Goal: Information Seeking & Learning: Check status

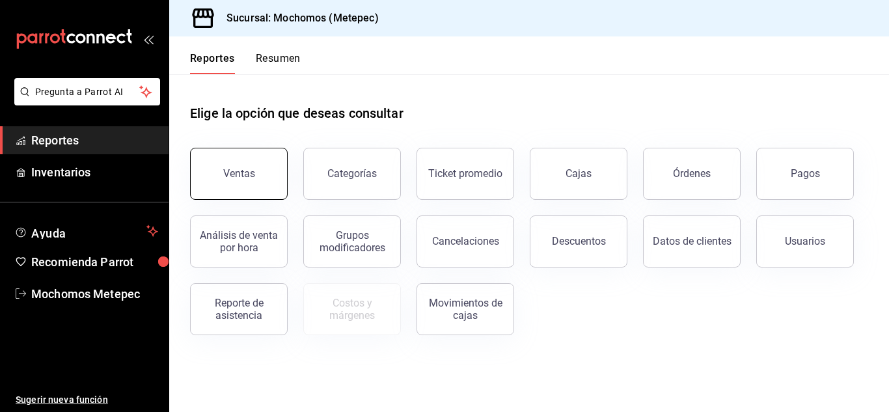
click at [260, 172] on button "Ventas" at bounding box center [239, 174] width 98 height 52
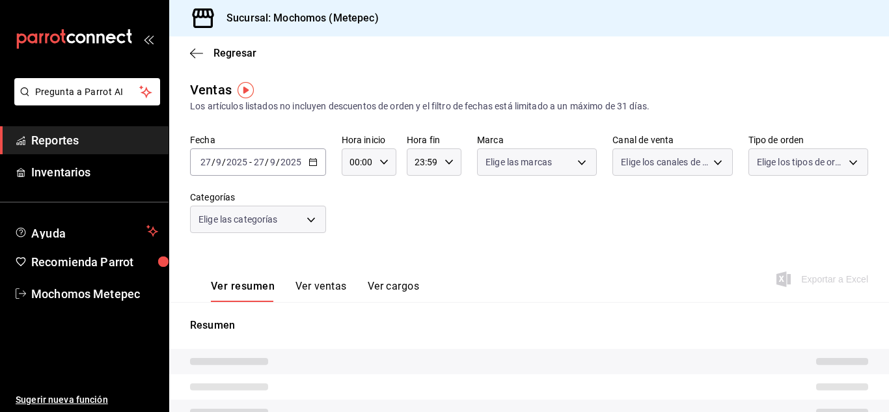
type input "05:00"
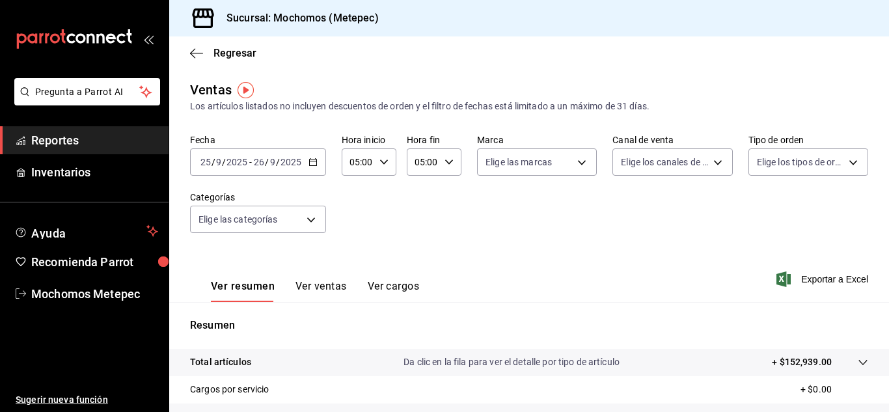
click at [317, 163] on div "[DATE] [DATE] - [DATE] [DATE]" at bounding box center [258, 161] width 136 height 27
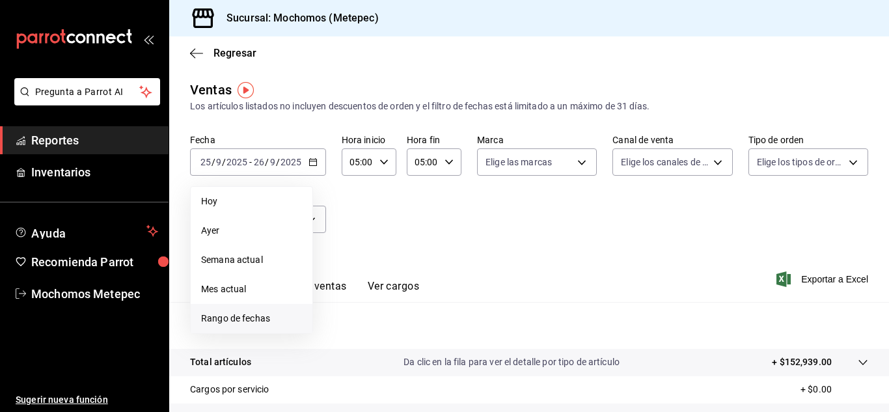
click at [246, 325] on li "Rango de fechas" at bounding box center [252, 318] width 122 height 29
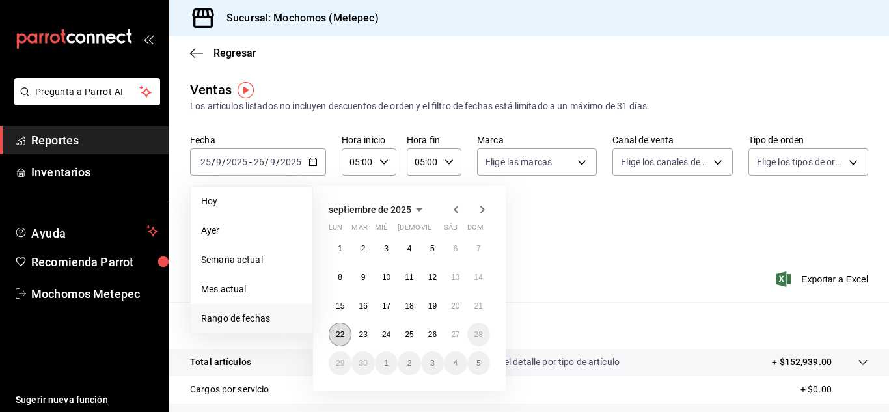
click at [342, 340] on button "22" at bounding box center [340, 334] width 23 height 23
click at [450, 337] on button "27" at bounding box center [455, 334] width 23 height 23
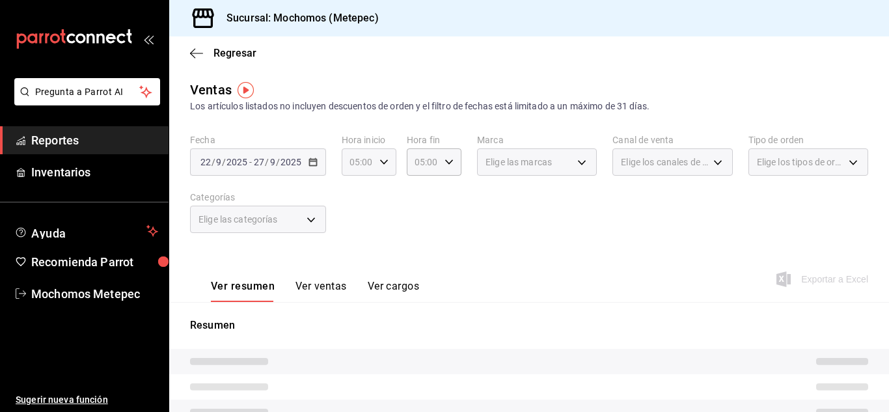
click at [382, 161] on icon "button" at bounding box center [383, 161] width 9 height 9
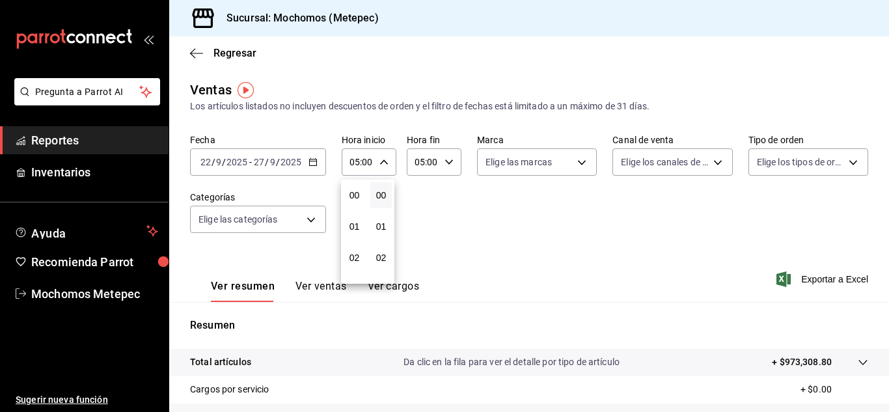
scroll to position [156, 0]
click at [352, 201] on button "05" at bounding box center [354, 195] width 21 height 26
click at [597, 221] on div at bounding box center [444, 206] width 889 height 412
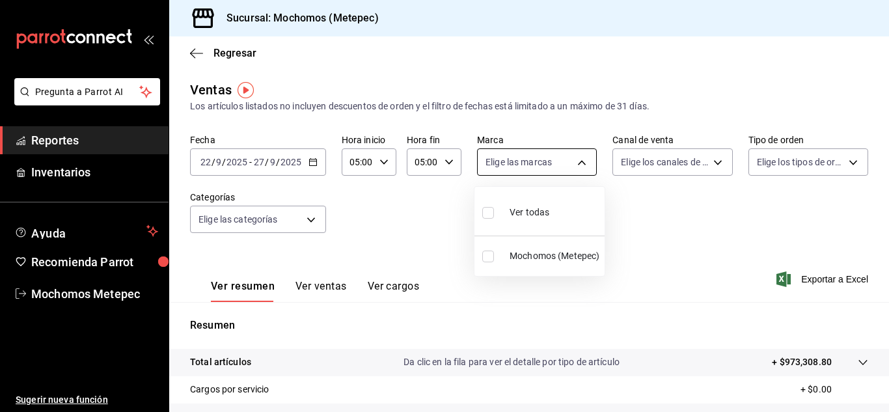
click at [571, 157] on body "Pregunta a Parrot AI Reportes Inventarios Ayuda Recomienda Parrot Mochomos Mete…" at bounding box center [444, 206] width 889 height 412
click at [487, 215] on input "checkbox" at bounding box center [488, 213] width 12 height 12
checkbox input "true"
type input "2365f74e-aa6b-4392-bdf2-72765591bddf"
checkbox input "true"
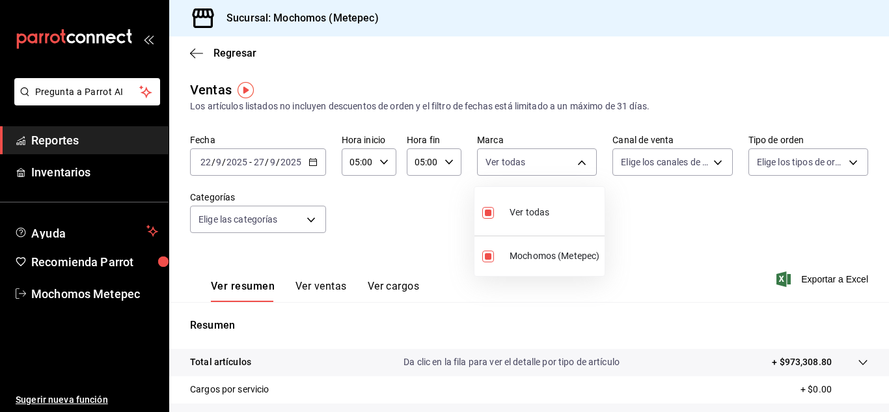
click at [684, 167] on div at bounding box center [444, 206] width 889 height 412
click at [684, 167] on body "Pregunta a Parrot AI Reportes Inventarios Ayuda Recomienda Parrot Mochomos Mete…" at bounding box center [444, 206] width 889 height 412
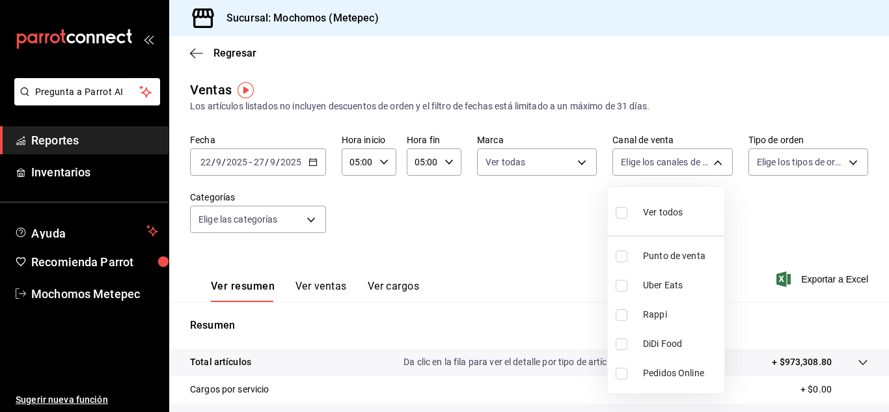
click at [619, 217] on input "checkbox" at bounding box center [622, 213] width 12 height 12
checkbox input "true"
type input "PARROT,UBER_EATS,RAPPI,DIDI_FOOD,ONLINE"
checkbox input "true"
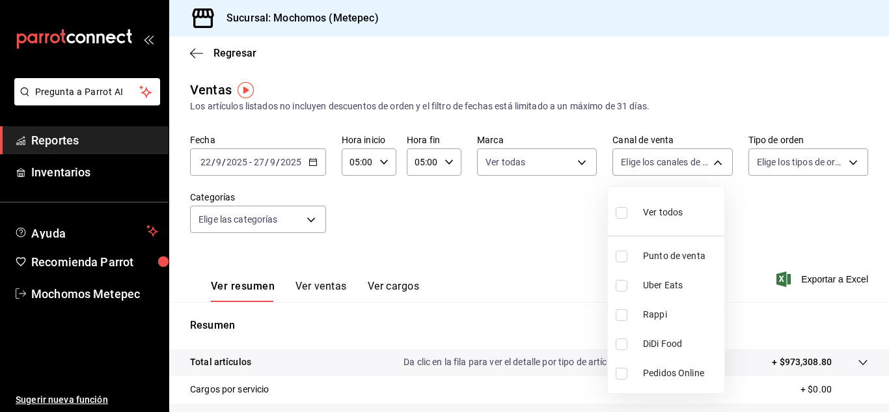
checkbox input "true"
click at [793, 193] on div at bounding box center [444, 206] width 889 height 412
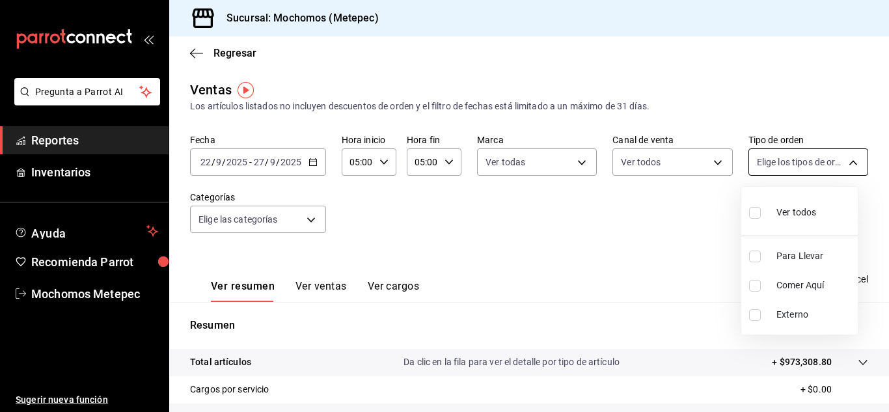
click at [818, 163] on body "Pregunta a Parrot AI Reportes Inventarios Ayuda Recomienda Parrot Mochomos Mete…" at bounding box center [444, 206] width 889 height 412
click at [755, 214] on input "checkbox" at bounding box center [755, 213] width 12 height 12
checkbox input "true"
type input "3a236ed8-2e24-47ca-8e59-ead494492482,da8509e8-5fca-4f62-958e-973104937870,EXTER…"
checkbox input "true"
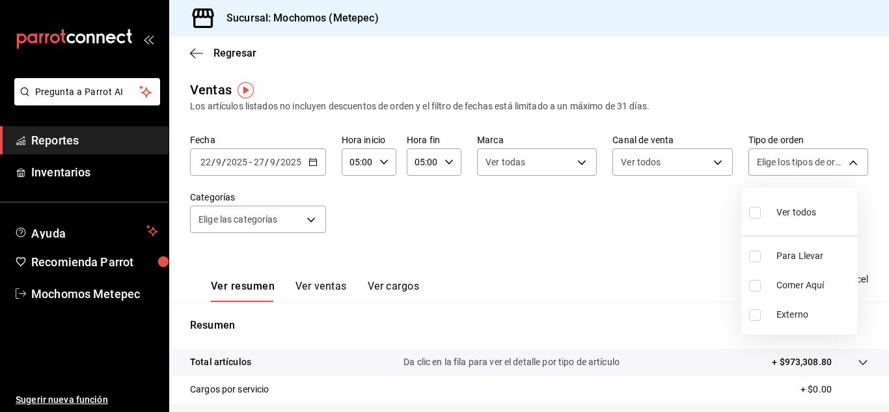
checkbox input "true"
click at [476, 254] on div at bounding box center [444, 206] width 889 height 412
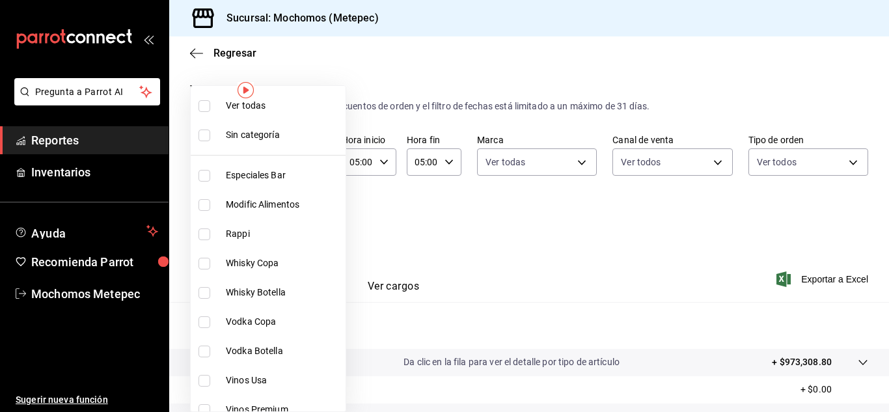
click at [309, 225] on body "Pregunta a Parrot AI Reportes Inventarios Ayuda Recomienda Parrot Mochomos Mete…" at bounding box center [444, 206] width 889 height 412
click at [208, 107] on input "checkbox" at bounding box center [204, 106] width 12 height 12
checkbox input "true"
type input "c9cbc288-c827-488d-81f5-370afefb1912,46081463-7037-4dd2-a9ab-e56ff6a8fa7c,bf958…"
checkbox input "true"
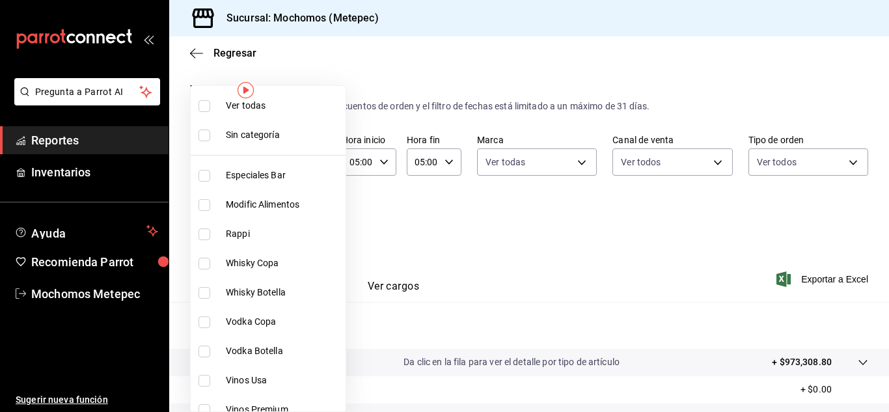
checkbox input "true"
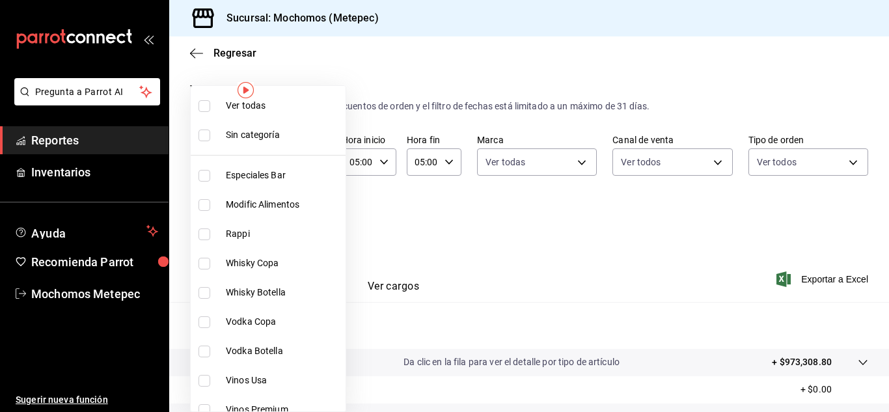
checkbox input "true"
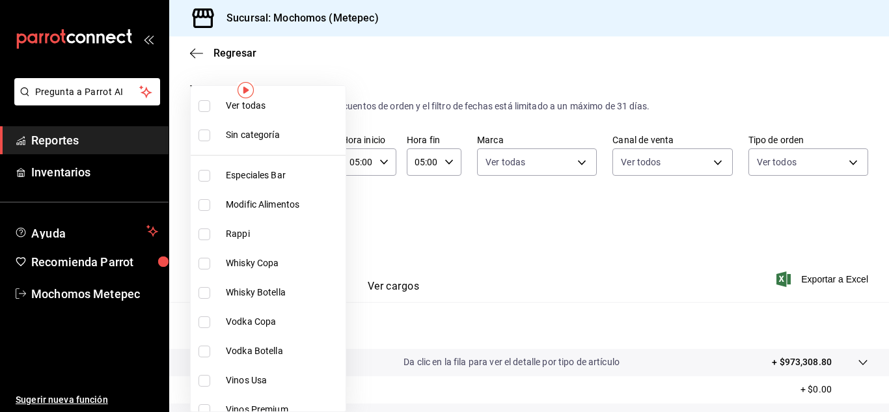
checkbox input "true"
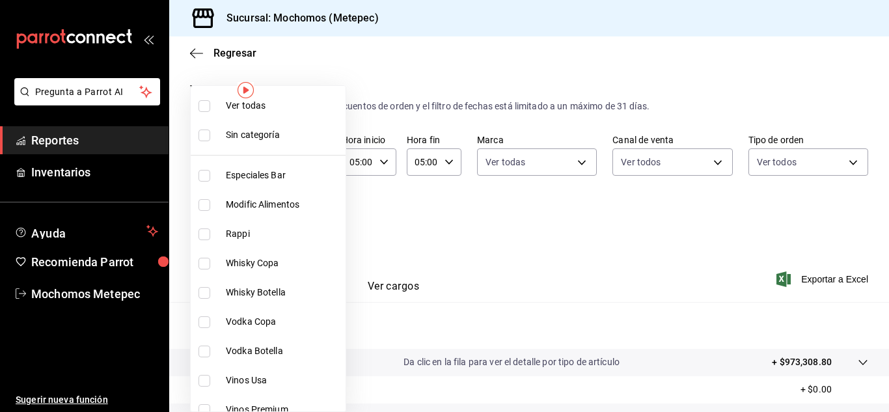
checkbox input "true"
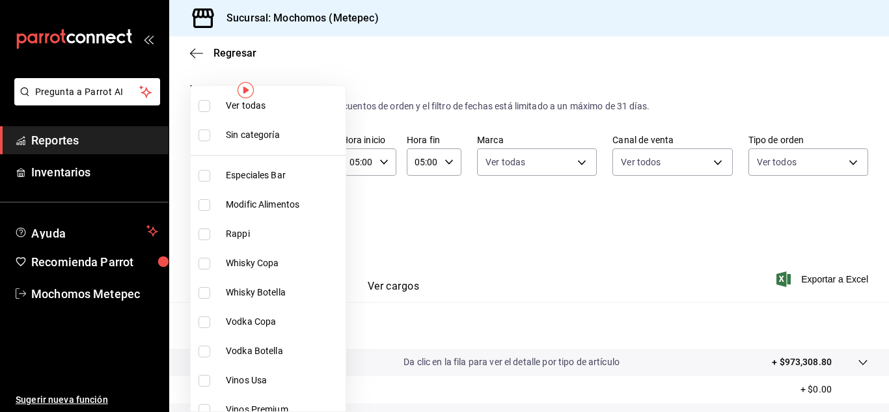
checkbox input "true"
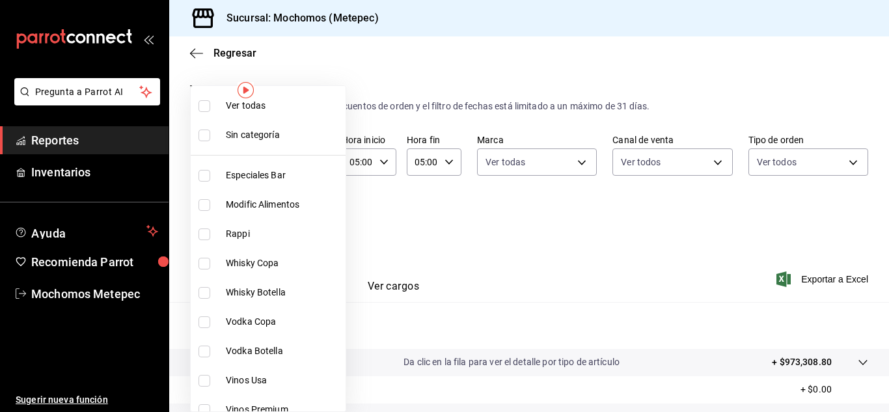
checkbox input "true"
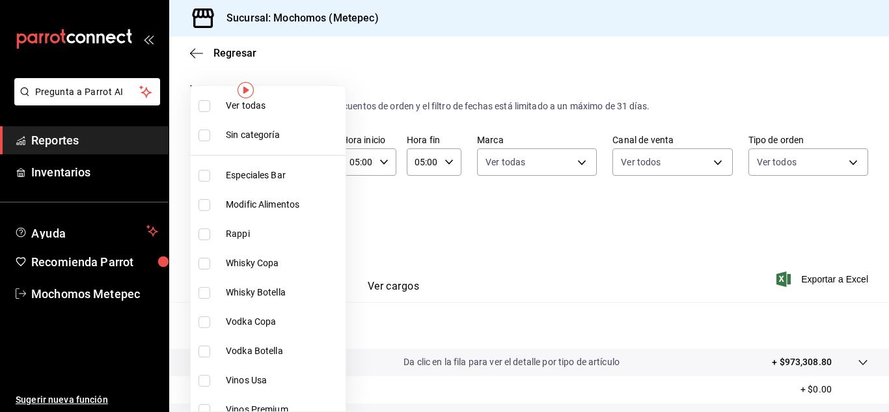
checkbox input "true"
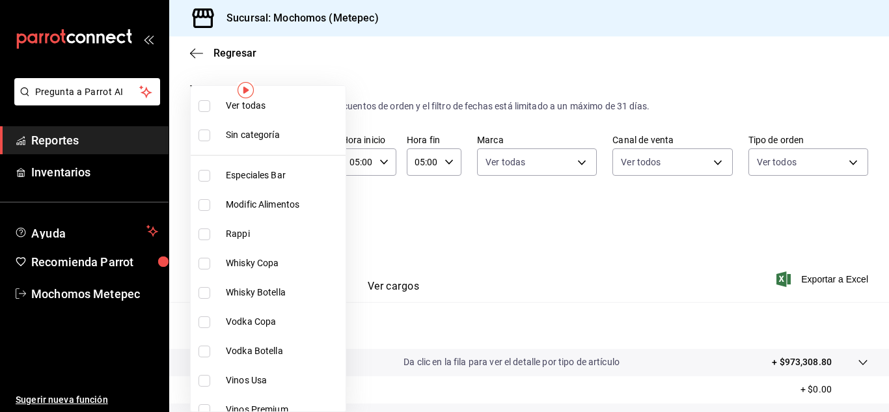
checkbox input "true"
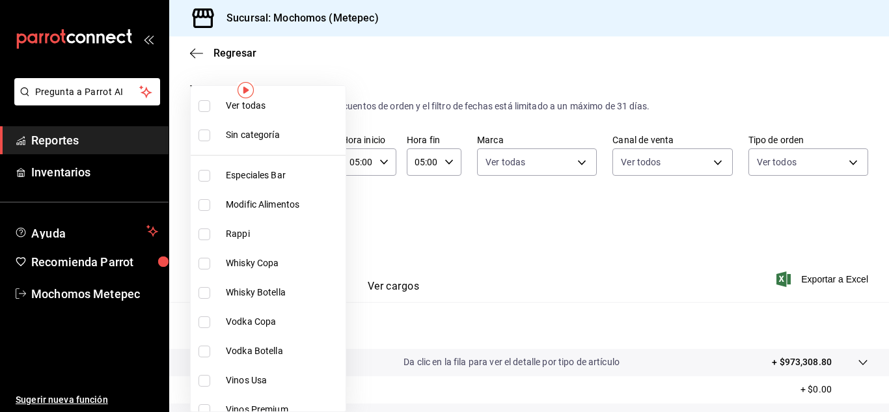
checkbox input "true"
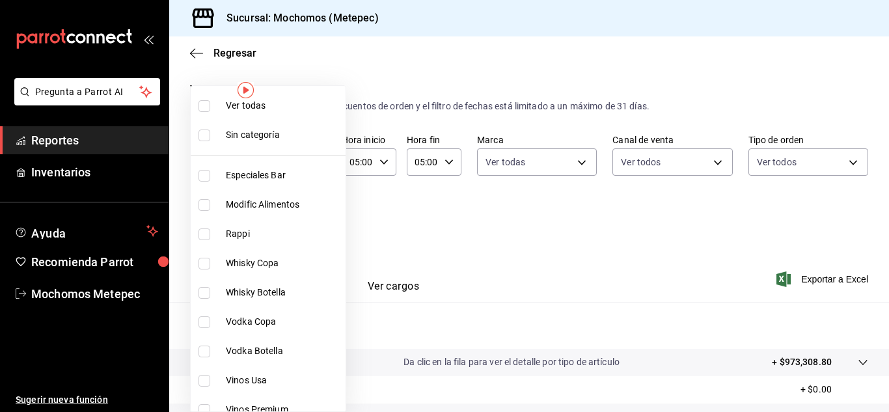
checkbox input "true"
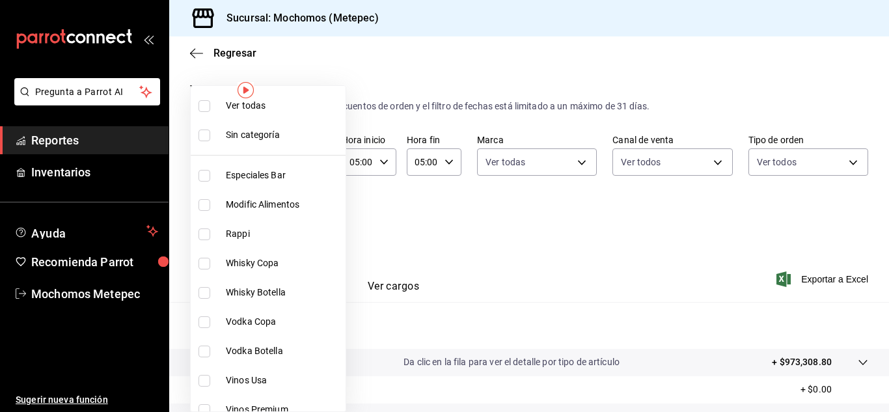
checkbox input "true"
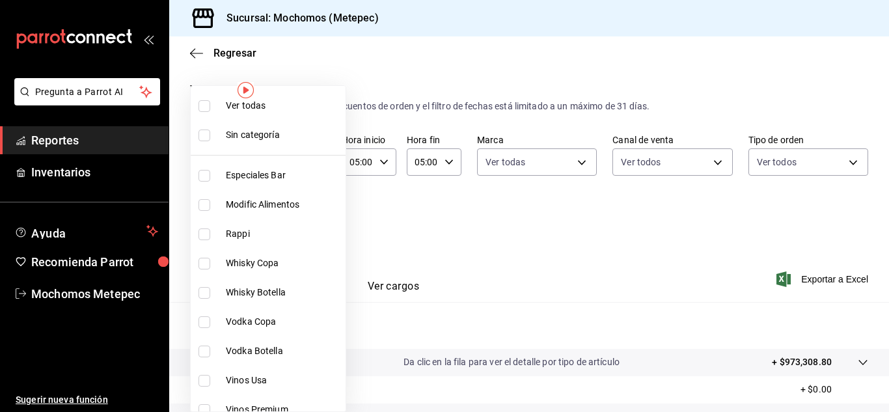
checkbox input "true"
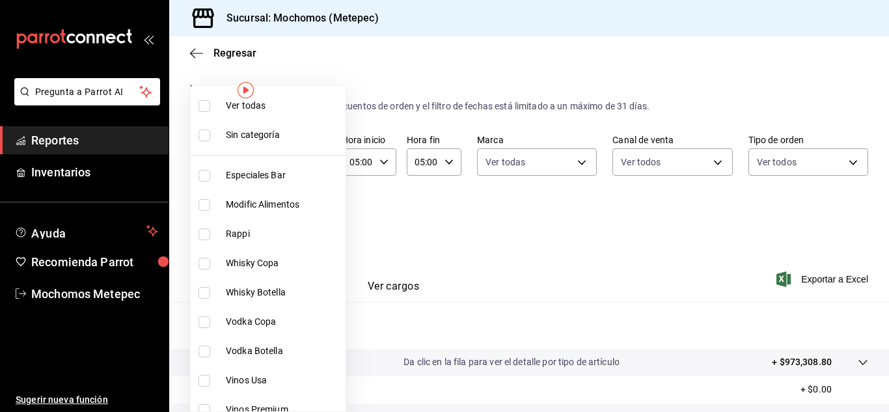
checkbox input "true"
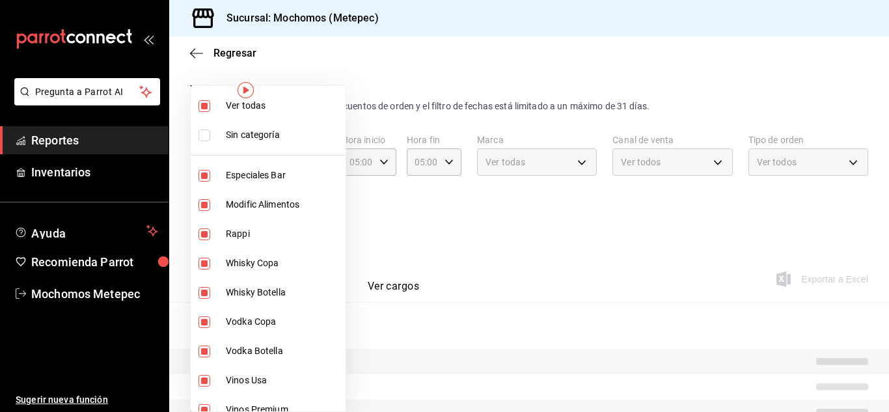
click at [589, 285] on div at bounding box center [444, 206] width 889 height 412
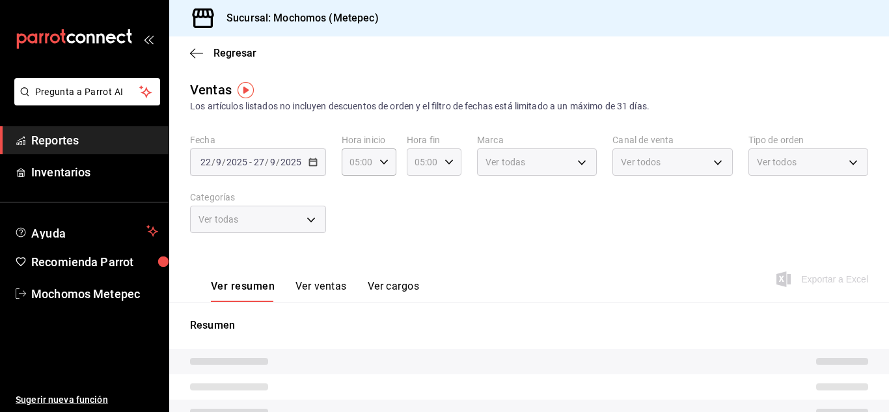
click at [450, 162] on icon "button" at bounding box center [448, 161] width 9 height 9
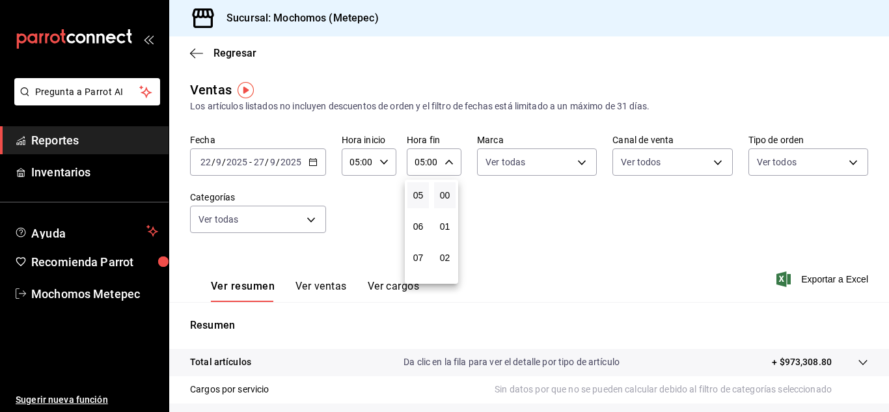
click at [528, 192] on div at bounding box center [444, 206] width 889 height 412
click at [789, 277] on span "Exportar a Excel" at bounding box center [823, 279] width 89 height 16
click at [100, 146] on span "Reportes" at bounding box center [94, 140] width 127 height 18
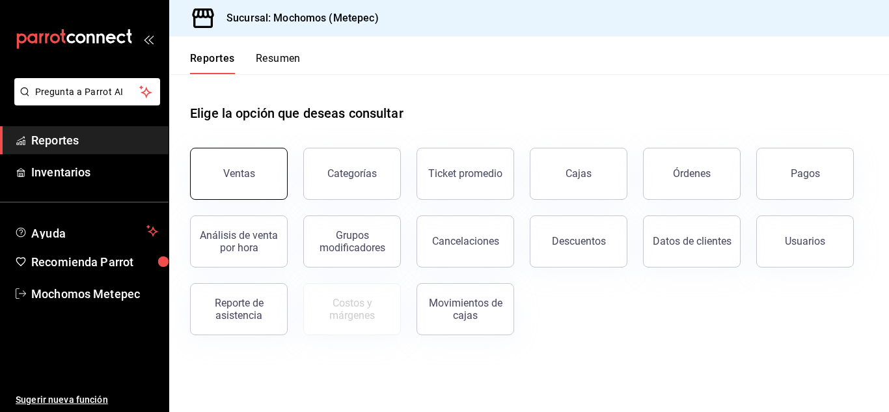
click at [228, 186] on button "Ventas" at bounding box center [239, 174] width 98 height 52
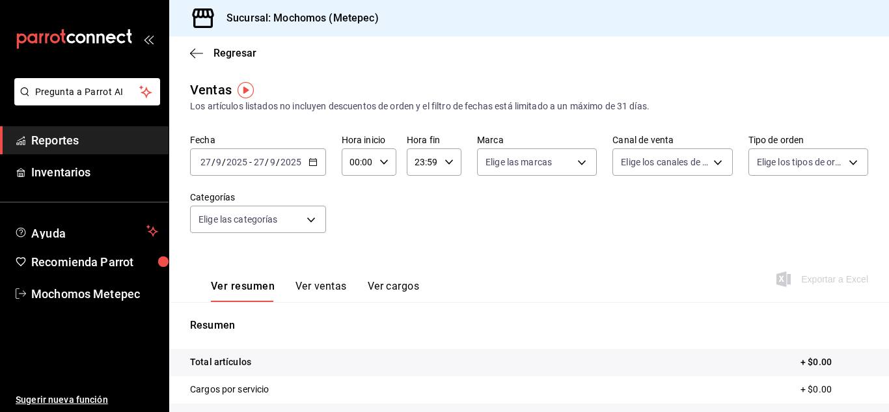
click at [309, 162] on \(Stroke\) "button" at bounding box center [313, 162] width 8 height 7
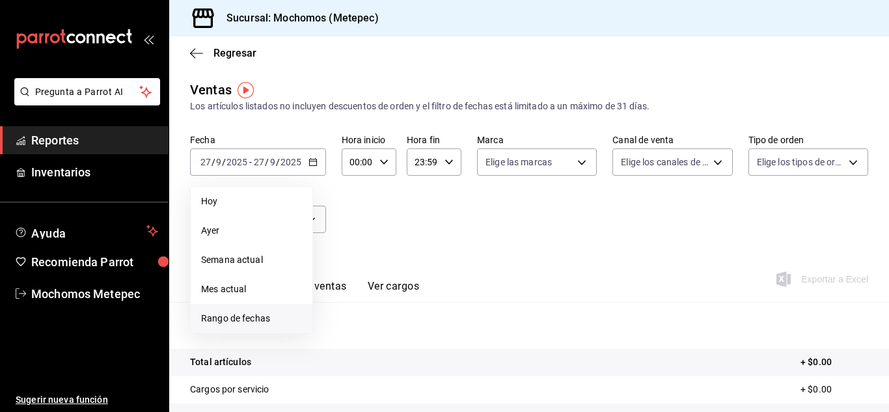
click at [231, 322] on span "Rango de fechas" at bounding box center [251, 319] width 101 height 14
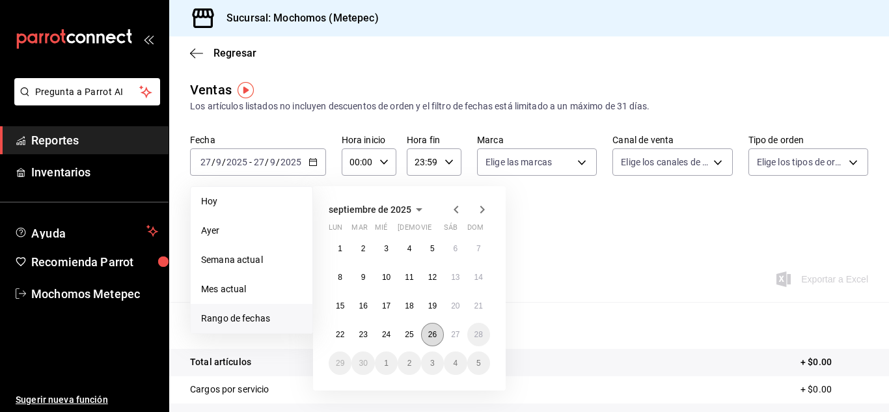
click at [431, 336] on abbr "26" at bounding box center [432, 334] width 8 height 9
click at [459, 330] on abbr "27" at bounding box center [455, 334] width 8 height 9
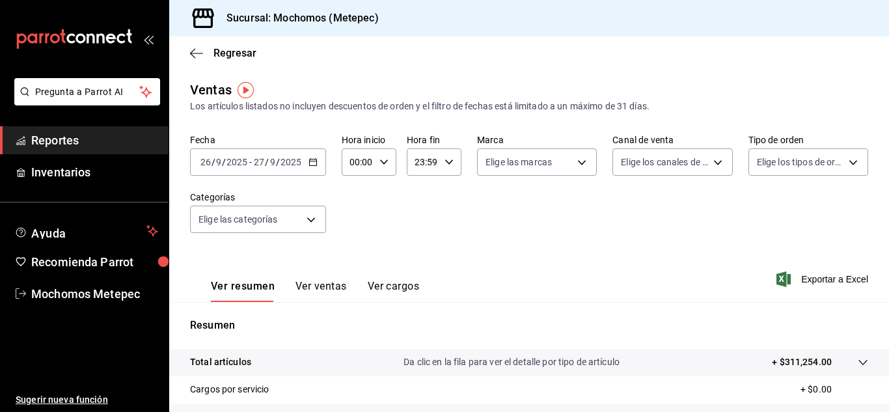
click at [446, 165] on icon "button" at bounding box center [448, 161] width 9 height 9
click at [422, 266] on button "05" at bounding box center [417, 261] width 21 height 26
click at [439, 192] on button "00" at bounding box center [444, 195] width 21 height 26
type input "05:00"
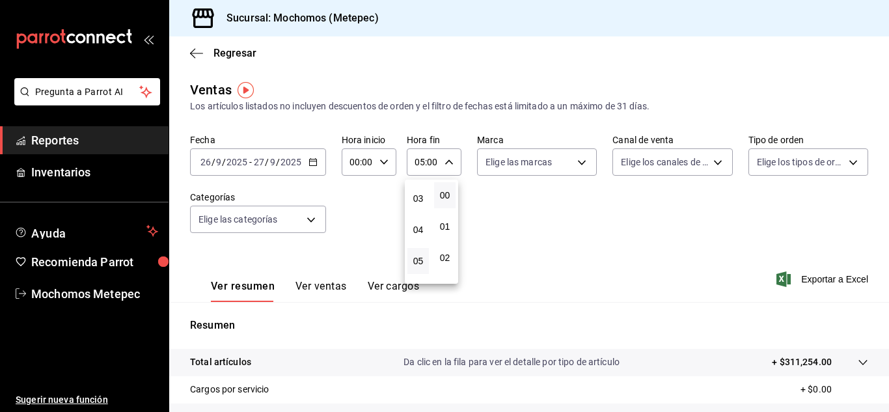
click at [390, 163] on div at bounding box center [444, 206] width 889 height 412
click at [390, 163] on div "00:00 Hora inicio" at bounding box center [369, 161] width 55 height 27
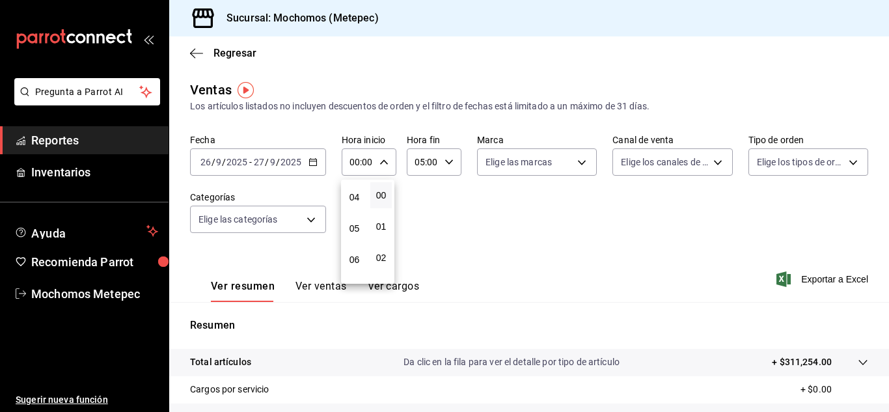
scroll to position [124, 0]
click at [348, 234] on button "05" at bounding box center [354, 228] width 21 height 26
type input "05:00"
click at [519, 215] on div at bounding box center [444, 206] width 889 height 412
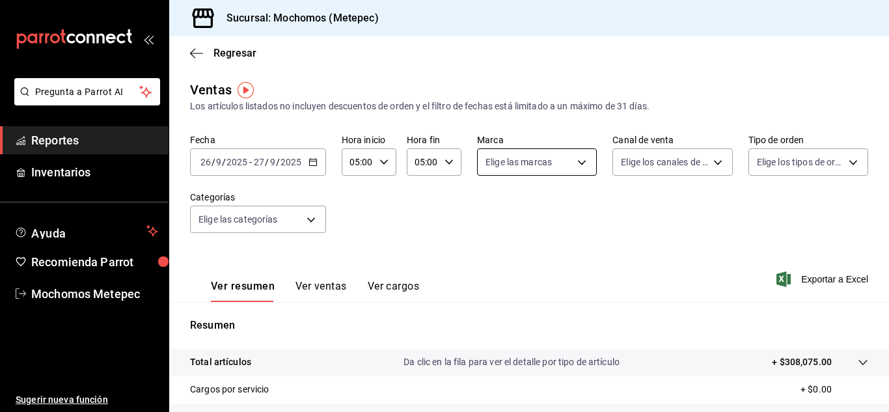
click at [580, 162] on body "Pregunta a Parrot AI Reportes Inventarios Ayuda Recomienda Parrot Mochomos Mete…" at bounding box center [444, 206] width 889 height 412
click at [487, 213] on input "checkbox" at bounding box center [488, 213] width 12 height 12
checkbox input "true"
type input "2365f74e-aa6b-4392-bdf2-72765591bddf"
checkbox input "true"
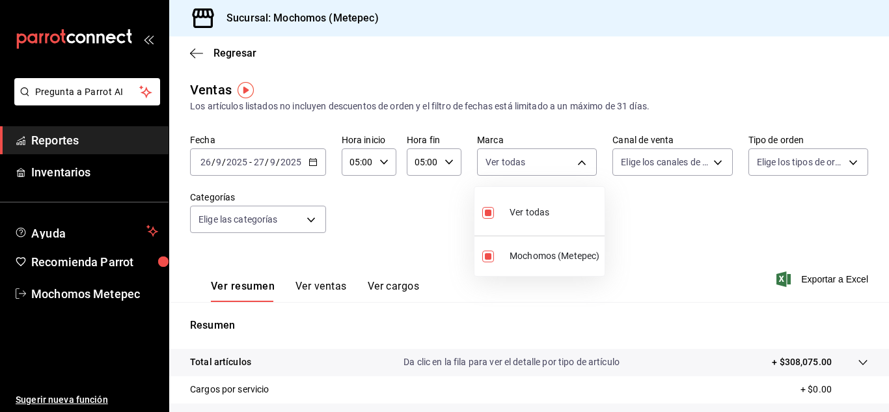
click at [676, 161] on div at bounding box center [444, 206] width 889 height 412
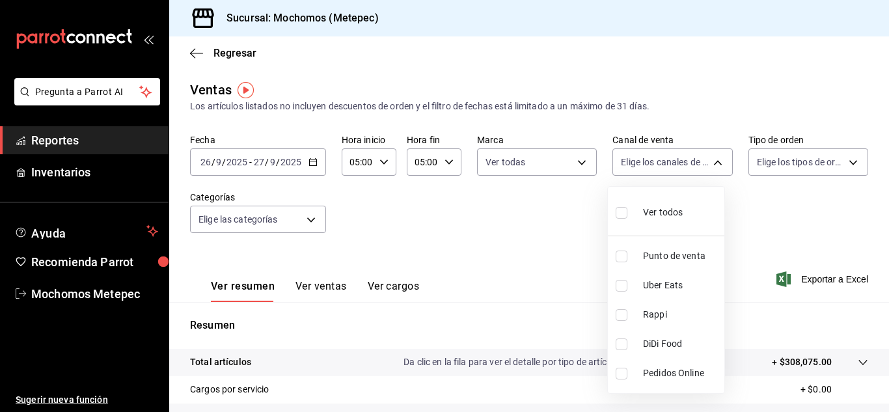
click at [676, 161] on body "Pregunta a Parrot AI Reportes Inventarios Ayuda Recomienda Parrot Mochomos Mete…" at bounding box center [444, 206] width 889 height 412
click at [622, 215] on input "checkbox" at bounding box center [622, 213] width 12 height 12
checkbox input "true"
type input "PARROT,UBER_EATS,RAPPI,DIDI_FOOD,ONLINE"
checkbox input "true"
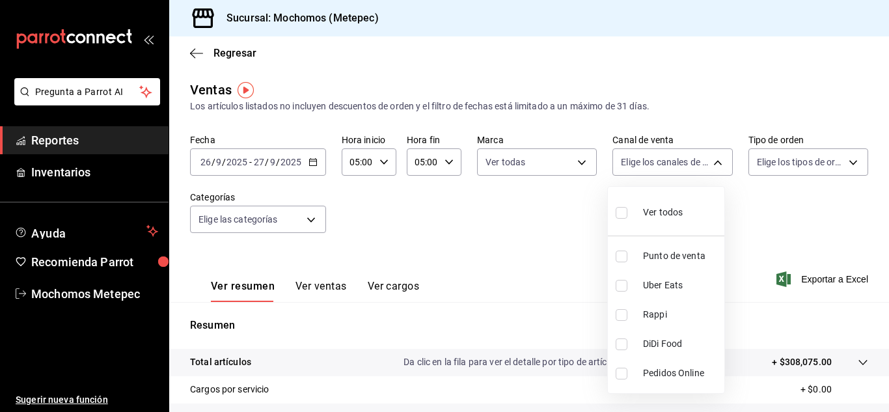
checkbox input "true"
click at [770, 208] on div at bounding box center [444, 206] width 889 height 412
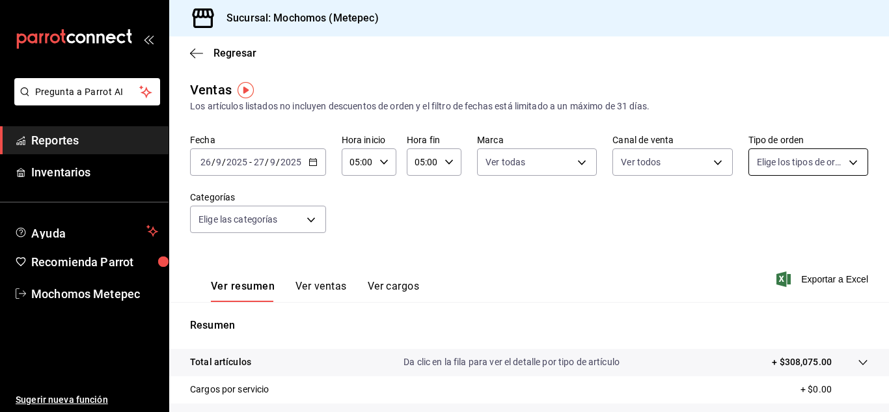
click at [847, 165] on body "Pregunta a Parrot AI Reportes Inventarios Ayuda Recomienda Parrot Mochomos Mete…" at bounding box center [444, 206] width 889 height 412
click at [754, 213] on input "checkbox" at bounding box center [755, 213] width 12 height 12
checkbox input "true"
type input "3a236ed8-2e24-47ca-8e59-ead494492482,da8509e8-5fca-4f62-958e-973104937870,EXTER…"
checkbox input "true"
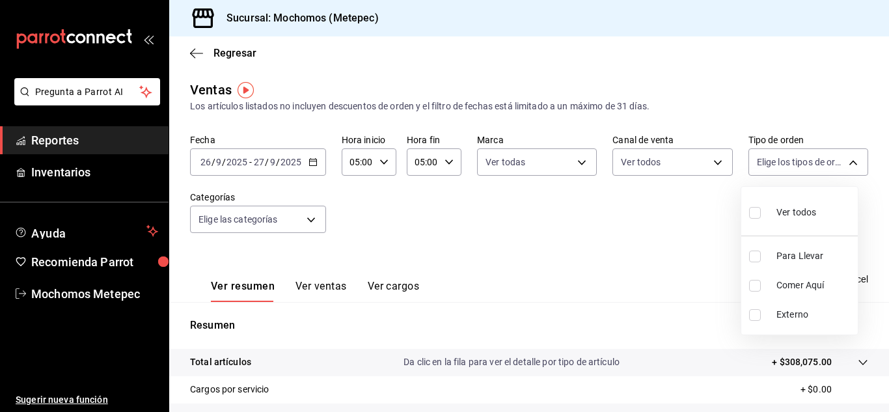
checkbox input "true"
click at [504, 225] on div at bounding box center [444, 206] width 889 height 412
click at [318, 224] on body "Pregunta a Parrot AI Reportes Inventarios Ayuda Recomienda Parrot Mochomos Mete…" at bounding box center [444, 206] width 889 height 412
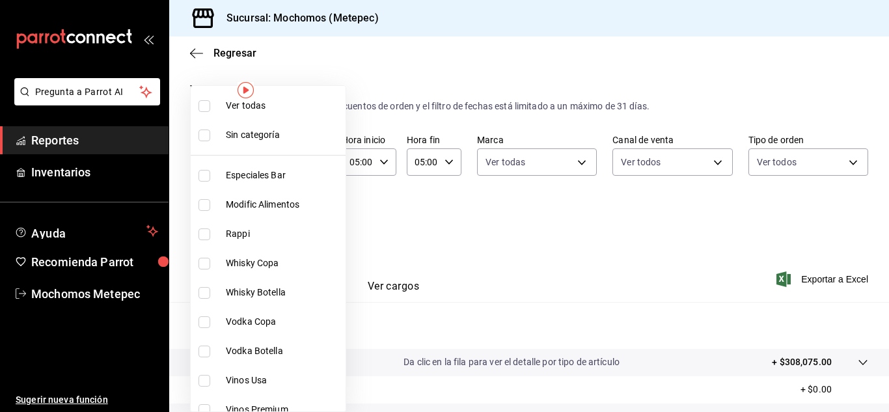
click at [204, 105] on input "checkbox" at bounding box center [204, 106] width 12 height 12
checkbox input "true"
type input "c9cbc288-c827-488d-81f5-370afefb1912,46081463-7037-4dd2-a9ab-e56ff6a8fa7c,bf958…"
checkbox input "true"
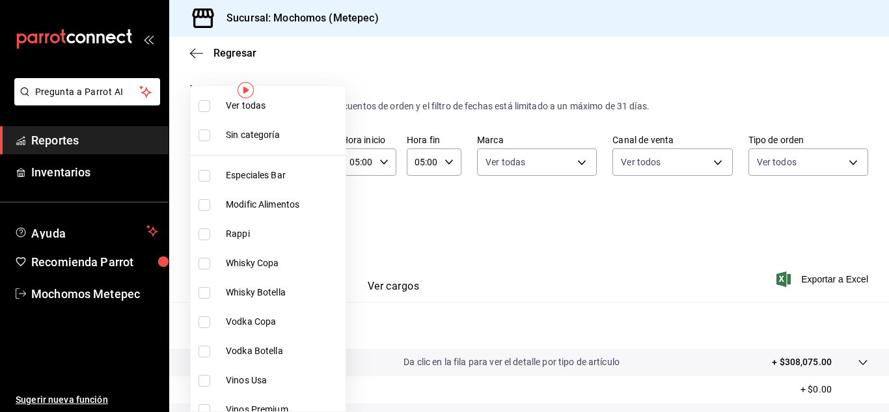
checkbox input "true"
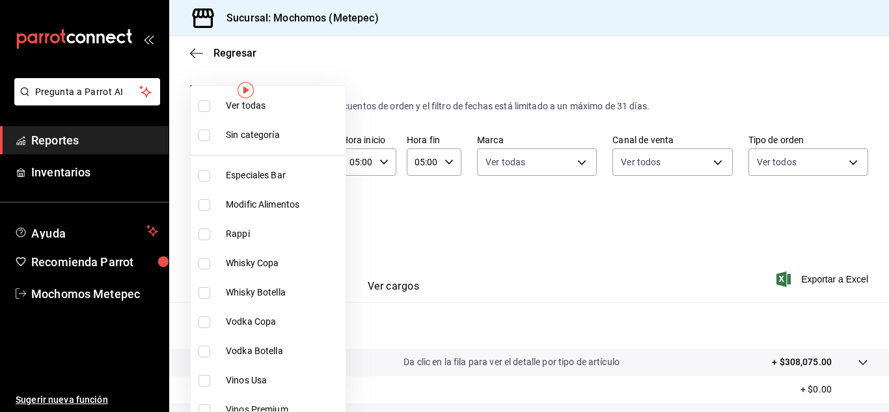
checkbox input "true"
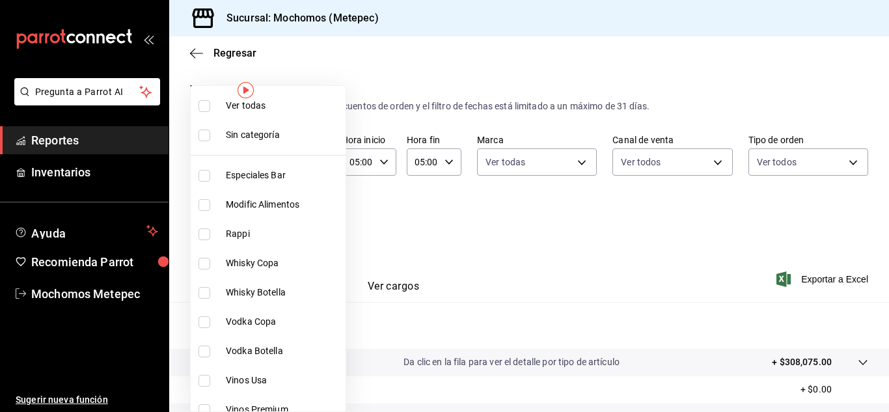
checkbox input "true"
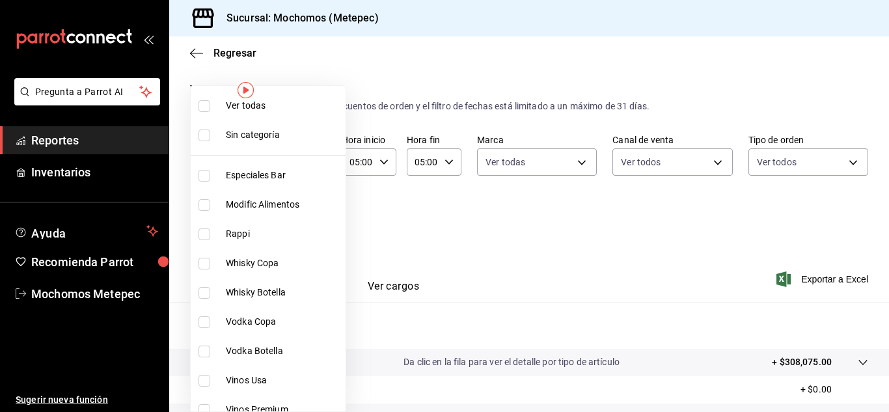
checkbox input "true"
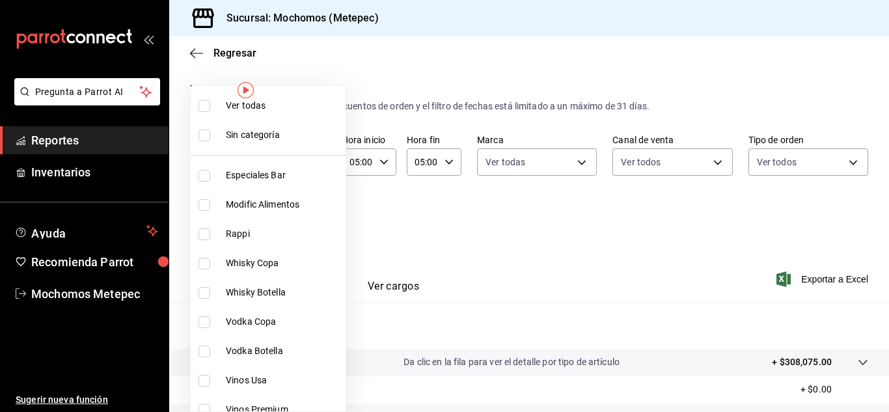
checkbox input "true"
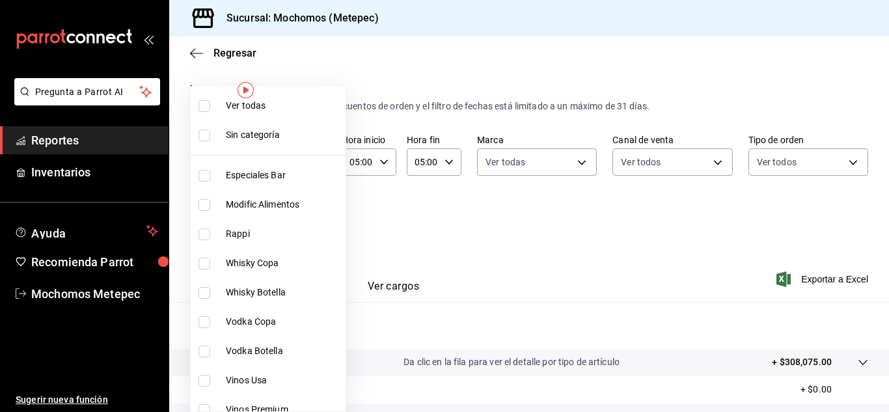
checkbox input "true"
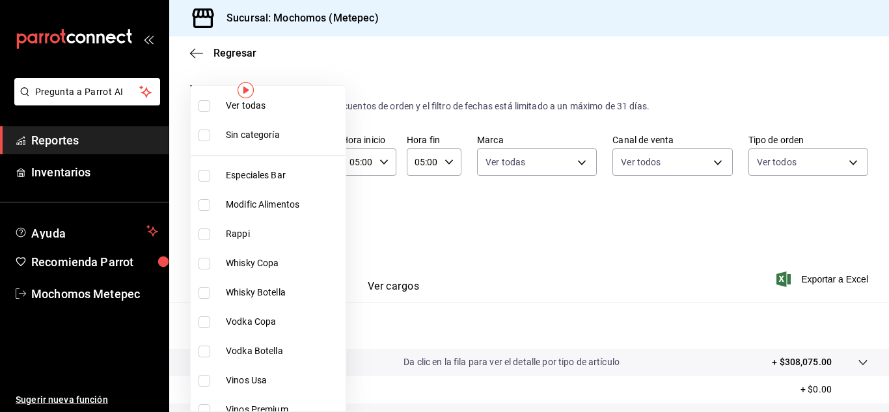
checkbox input "true"
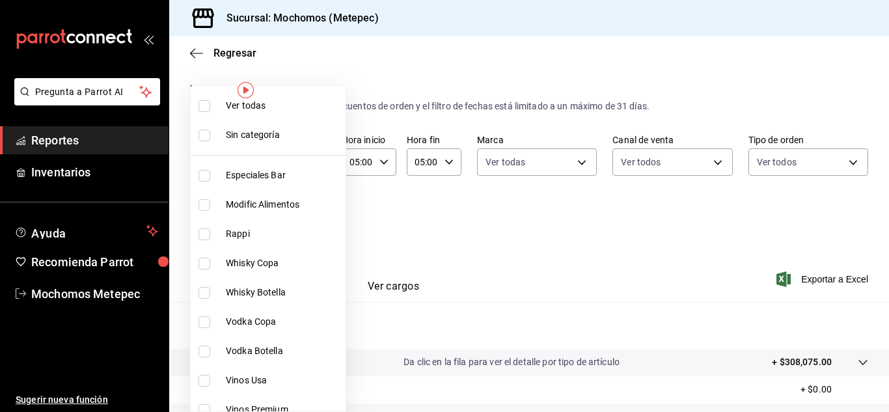
checkbox input "true"
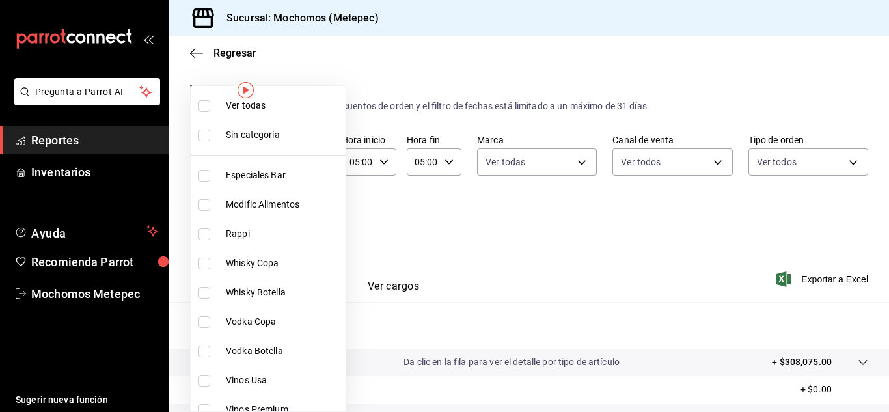
checkbox input "true"
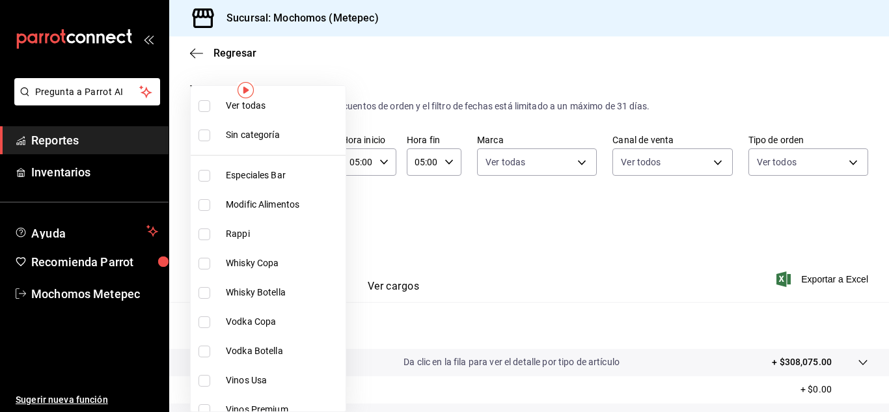
checkbox input "true"
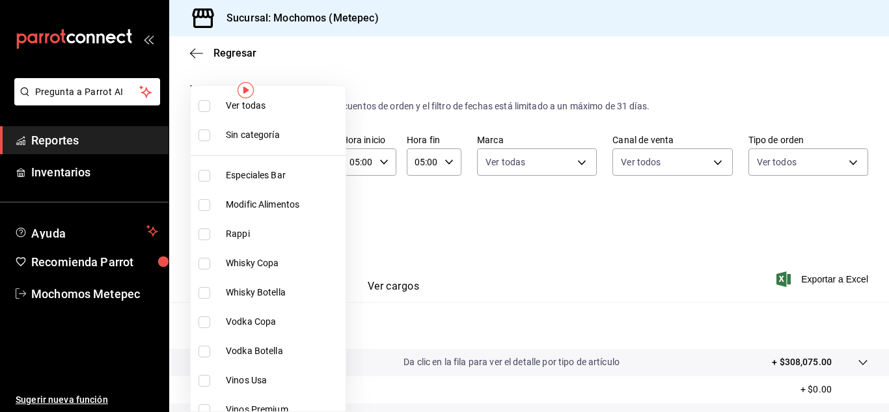
checkbox input "true"
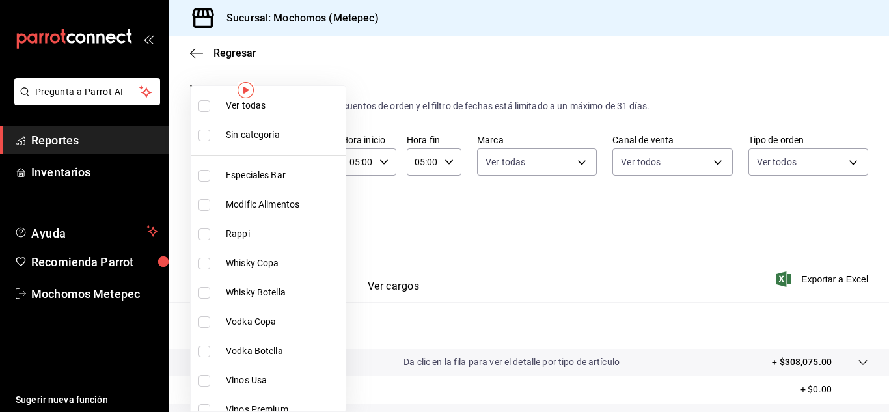
checkbox input "true"
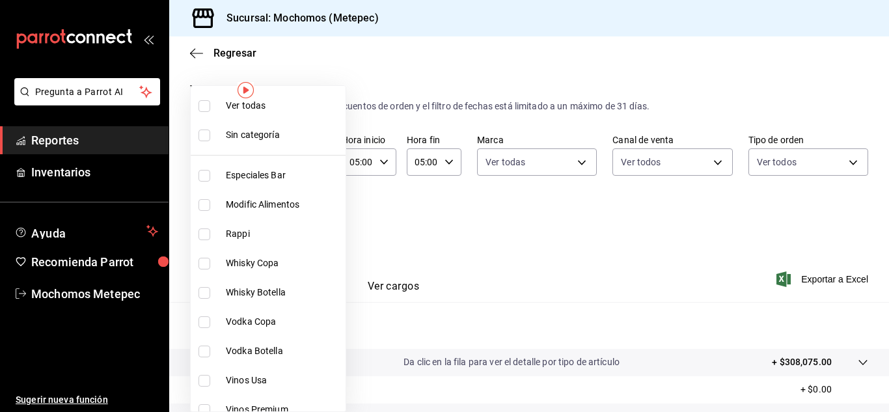
checkbox input "true"
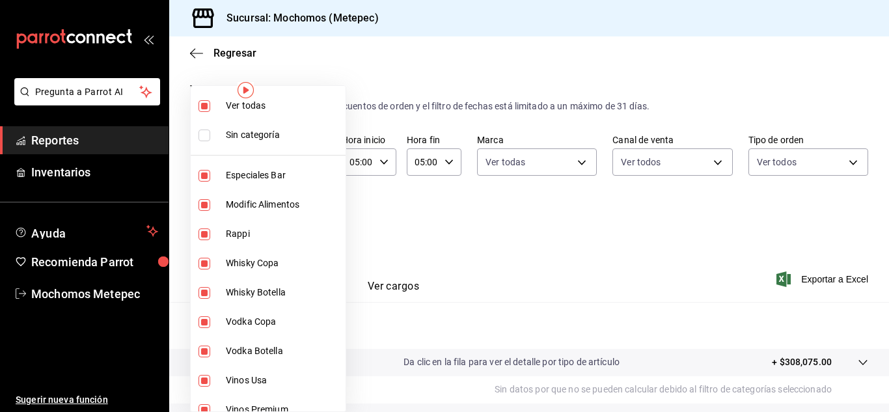
click at [387, 220] on div at bounding box center [444, 206] width 889 height 412
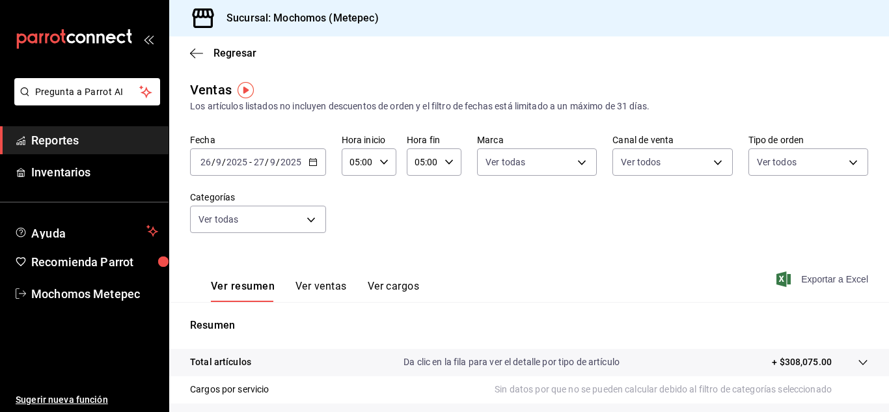
click at [804, 275] on span "Exportar a Excel" at bounding box center [823, 279] width 89 height 16
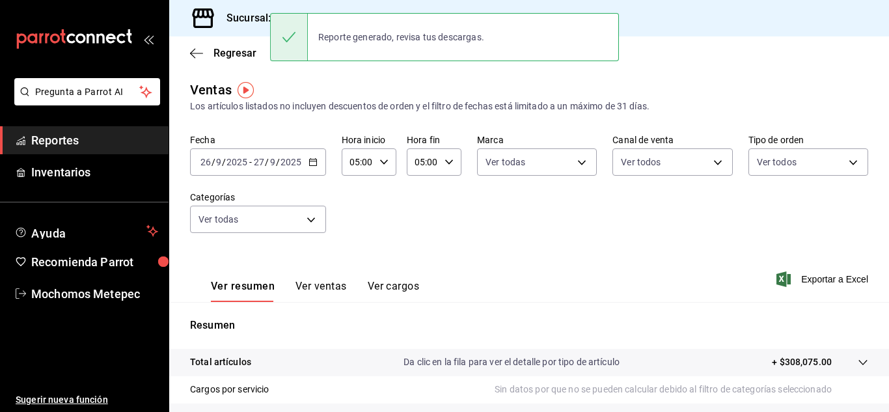
click at [39, 146] on span "Reportes" at bounding box center [94, 140] width 127 height 18
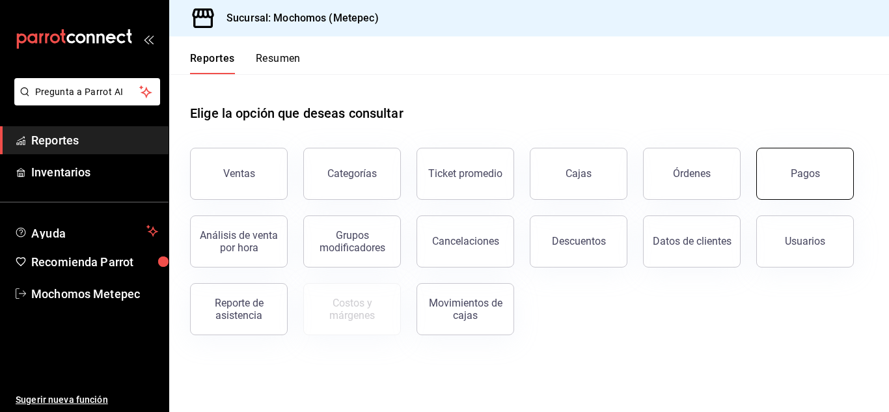
click at [787, 169] on button "Pagos" at bounding box center [805, 174] width 98 height 52
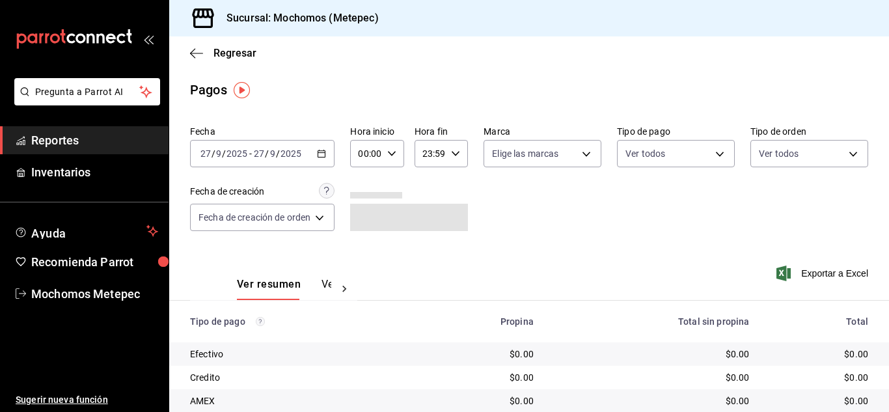
click at [318, 152] on div "[DATE] [DATE] - [DATE] [DATE]" at bounding box center [262, 153] width 144 height 27
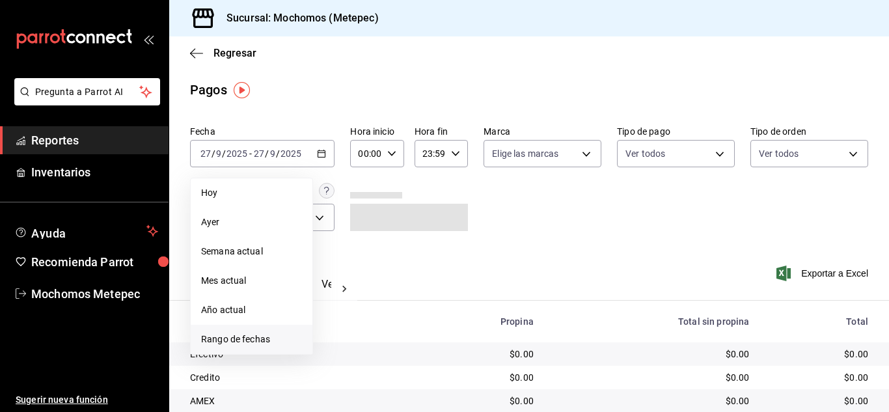
click at [231, 338] on span "Rango de fechas" at bounding box center [251, 339] width 101 height 14
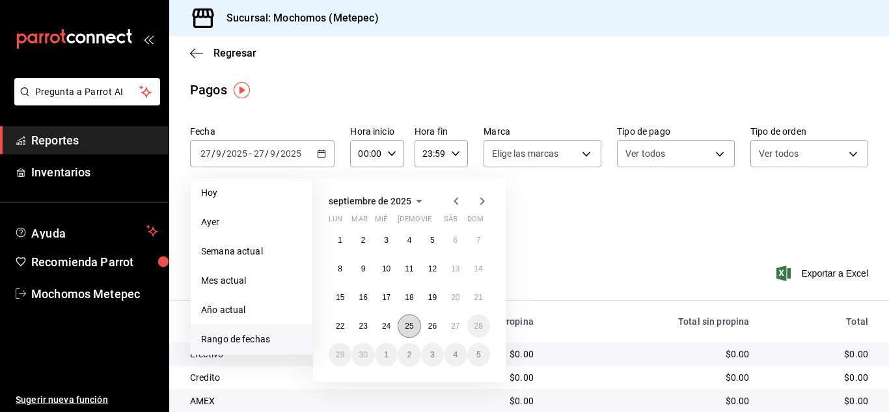
click at [408, 332] on button "25" at bounding box center [409, 325] width 23 height 23
click at [404, 323] on button "25" at bounding box center [409, 325] width 23 height 23
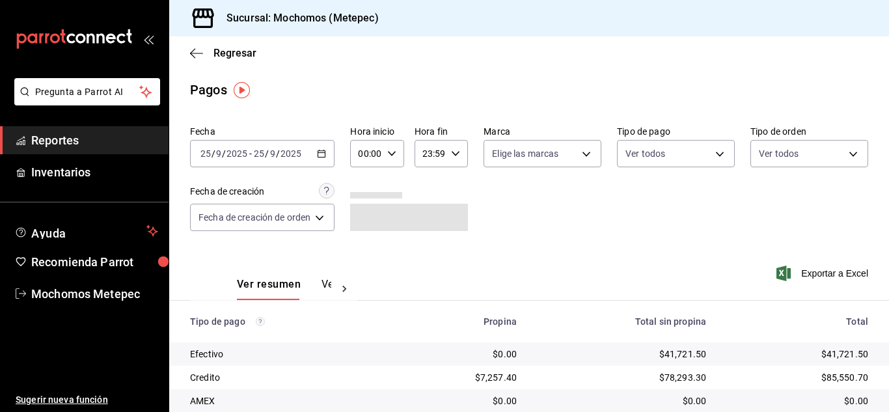
click at [319, 159] on div "[DATE] [DATE] - [DATE] [DATE]" at bounding box center [262, 153] width 144 height 27
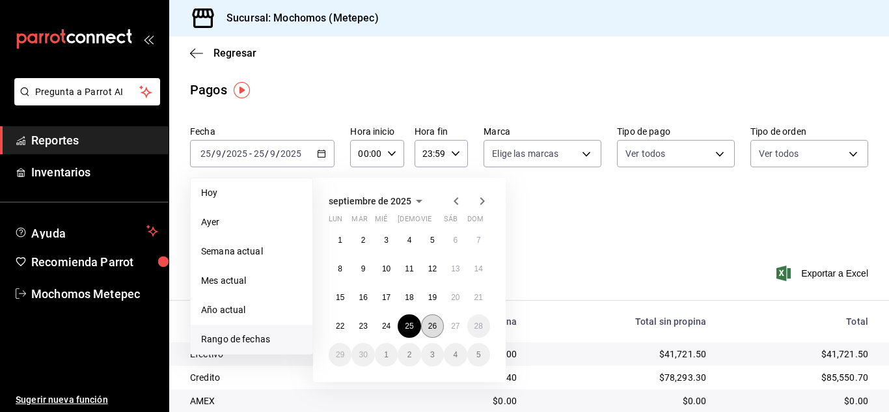
click at [430, 319] on button "26" at bounding box center [432, 325] width 23 height 23
click at [461, 323] on button "27" at bounding box center [455, 325] width 23 height 23
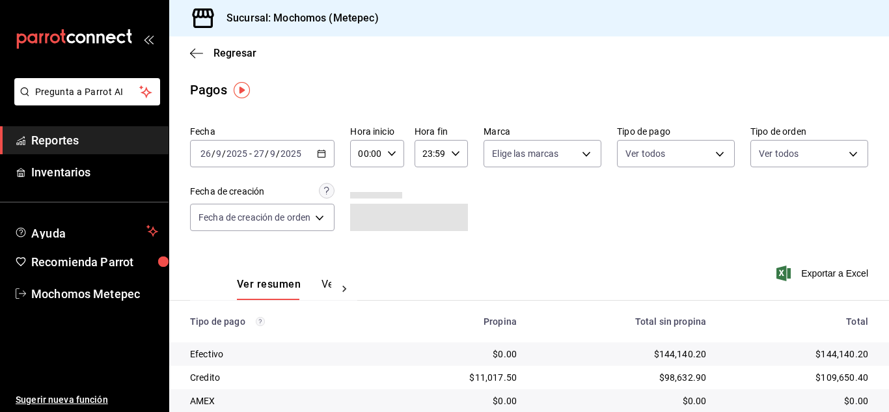
click at [386, 152] on div "00:00 Hora inicio" at bounding box center [376, 153] width 53 height 27
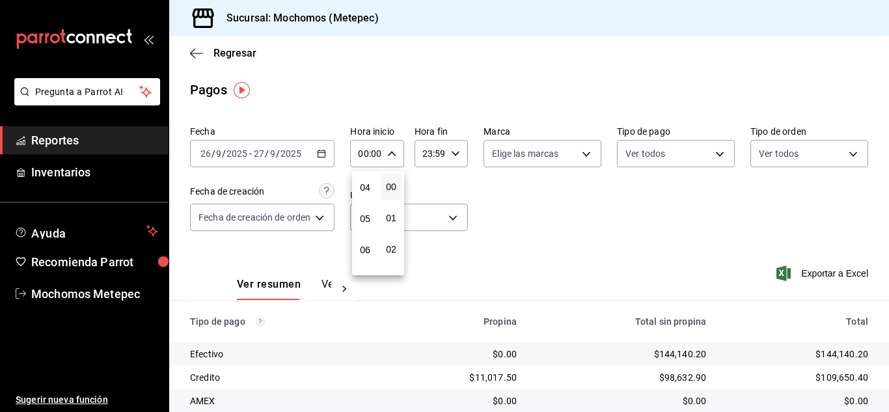
scroll to position [125, 0]
click at [367, 210] on button "05" at bounding box center [365, 218] width 21 height 26
type input "05:00"
click at [447, 151] on div at bounding box center [444, 206] width 889 height 412
click at [447, 151] on div "23:59 Hora fin" at bounding box center [440, 153] width 53 height 27
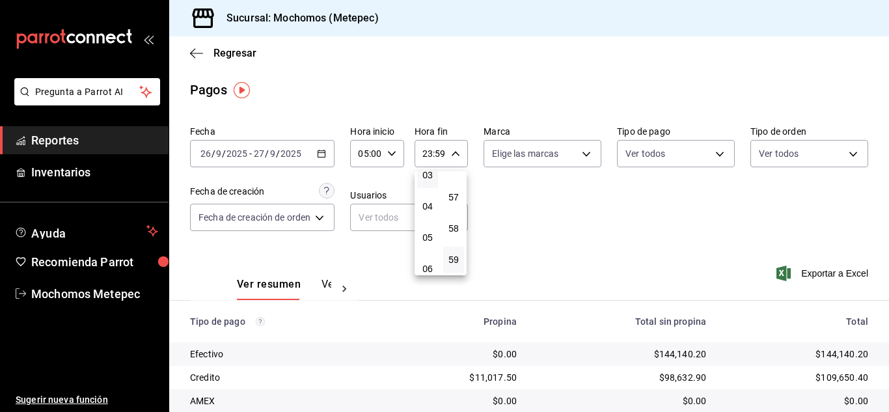
scroll to position [109, 0]
click at [430, 229] on span "05" at bounding box center [427, 233] width 5 height 10
click at [460, 191] on button "00" at bounding box center [453, 187] width 21 height 26
type input "05:00"
click at [554, 161] on div at bounding box center [444, 206] width 889 height 412
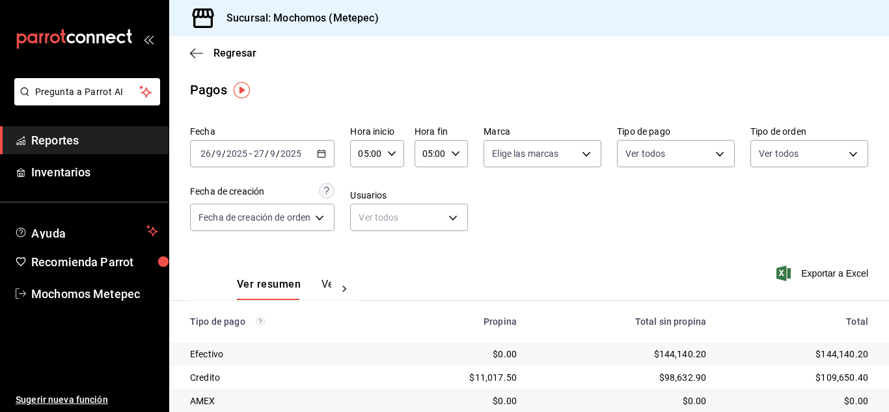
click at [554, 161] on body "Pregunta a Parrot AI Reportes Inventarios Ayuda Recomienda Parrot Mochomos Mete…" at bounding box center [444, 206] width 889 height 412
click at [496, 210] on input "checkbox" at bounding box center [497, 204] width 12 height 12
checkbox input "true"
type input "2365f74e-aa6b-4392-bdf2-72765591bddf"
checkbox input "true"
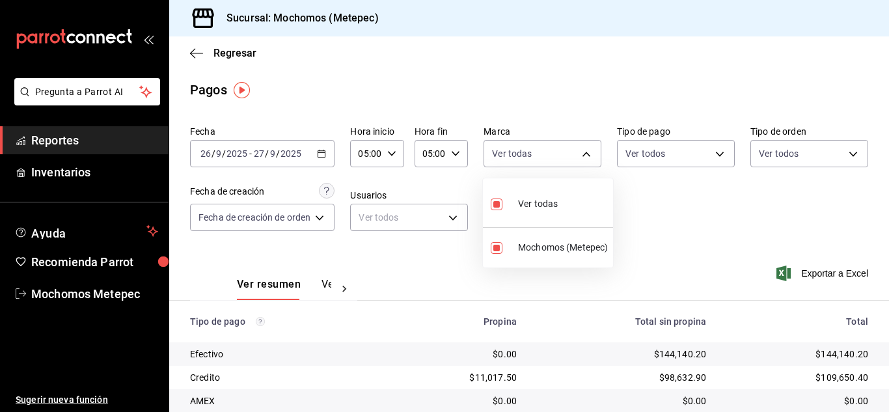
click at [637, 211] on div at bounding box center [444, 206] width 889 height 412
click at [714, 155] on body "Pregunta a Parrot AI Reportes Inventarios Ayuda Recomienda Parrot Mochomos Mete…" at bounding box center [444, 206] width 889 height 412
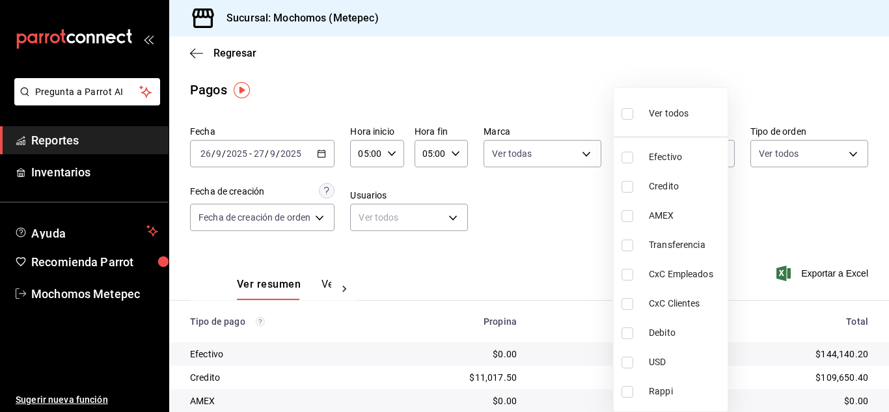
click at [632, 113] on input "checkbox" at bounding box center [627, 114] width 12 height 12
checkbox input "true"
type input "188bd14d-3513-42cc-9f46-285d81389660,34ef211f-a798-45d1-ab41-0af7a85efbb2,c7bcb…"
checkbox input "true"
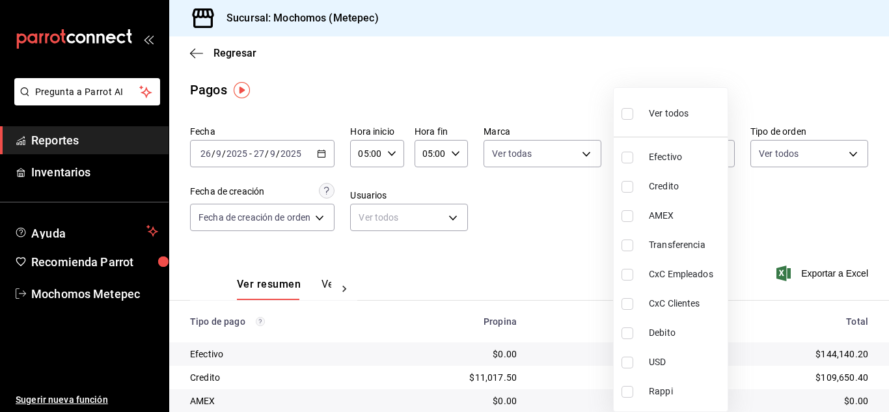
checkbox input "true"
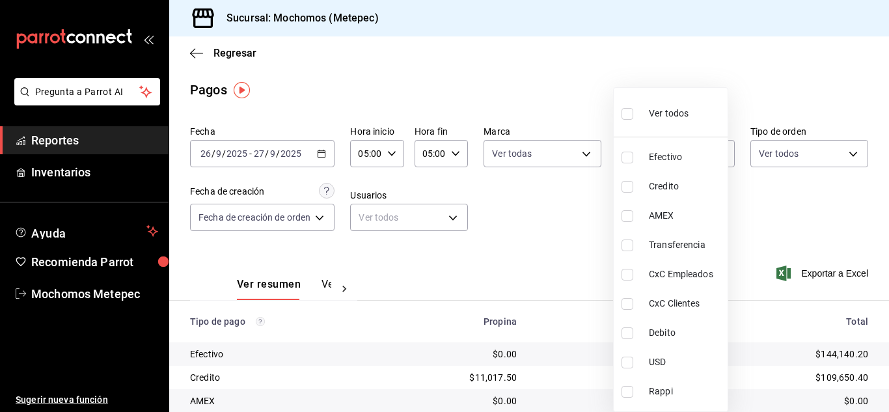
checkbox input "true"
click at [839, 212] on div at bounding box center [444, 206] width 889 height 412
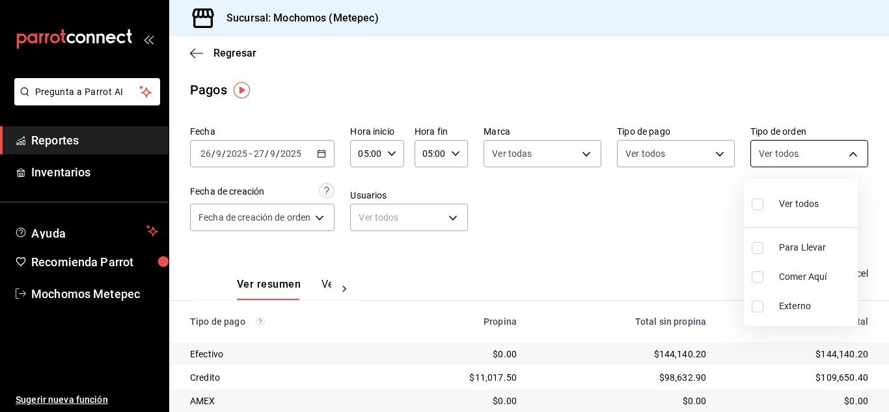
click at [838, 156] on body "Pregunta a Parrot AI Reportes Inventarios Ayuda Recomienda Parrot Mochomos Mete…" at bounding box center [444, 206] width 889 height 412
click at [757, 198] on input "checkbox" at bounding box center [758, 204] width 12 height 12
checkbox input "true"
type input "3a236ed8-2e24-47ca-8e59-ead494492482,da8509e8-5fca-4f62-958e-973104937870,EXTER…"
checkbox input "true"
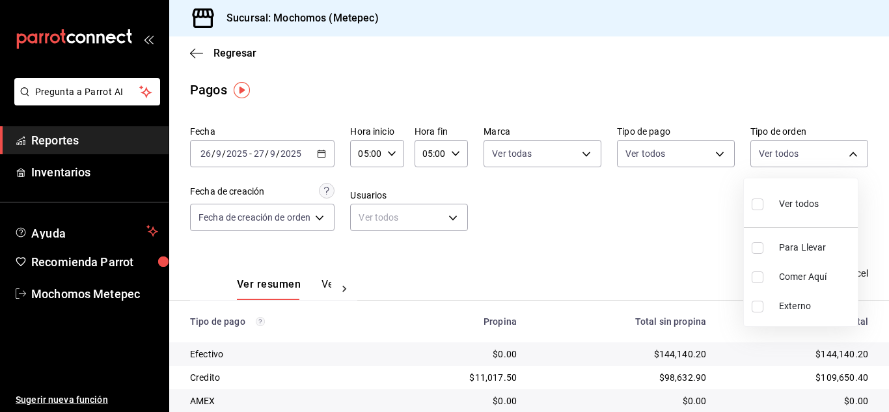
checkbox input "true"
click at [542, 202] on div at bounding box center [444, 206] width 889 height 412
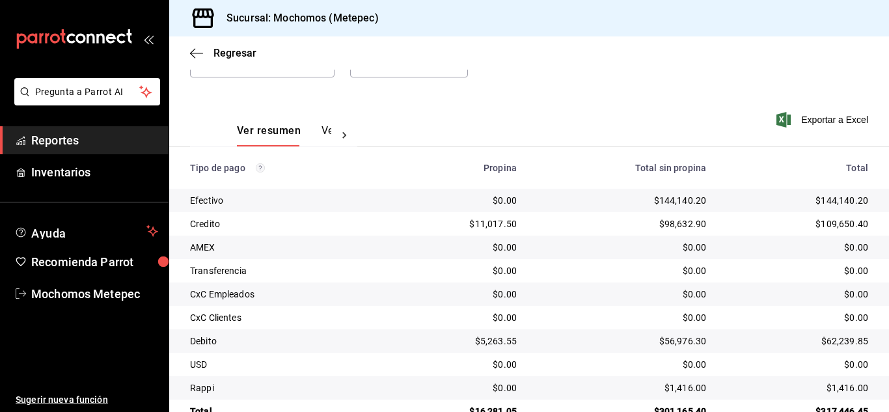
scroll to position [186, 0]
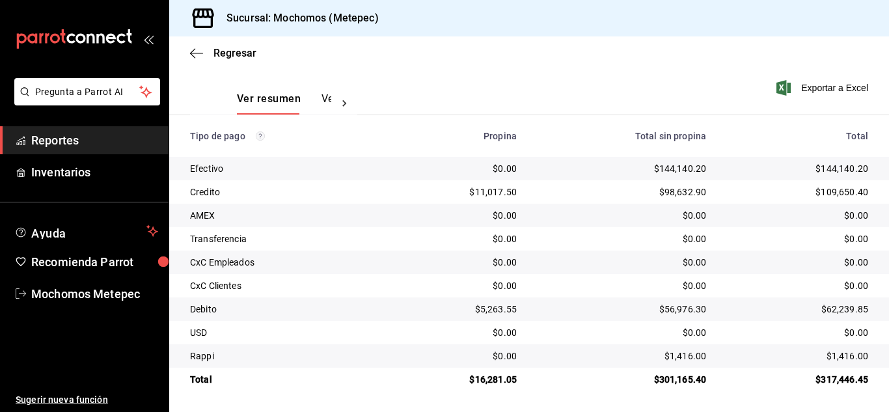
click at [68, 129] on link "Reportes" at bounding box center [84, 140] width 169 height 28
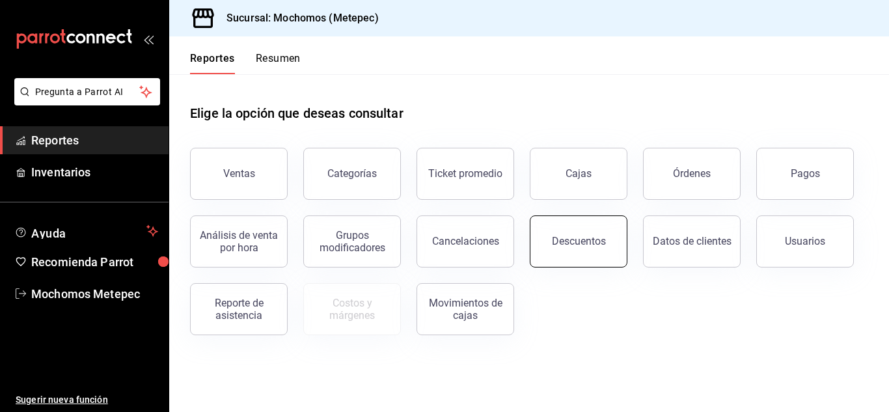
click at [578, 228] on button "Descuentos" at bounding box center [579, 241] width 98 height 52
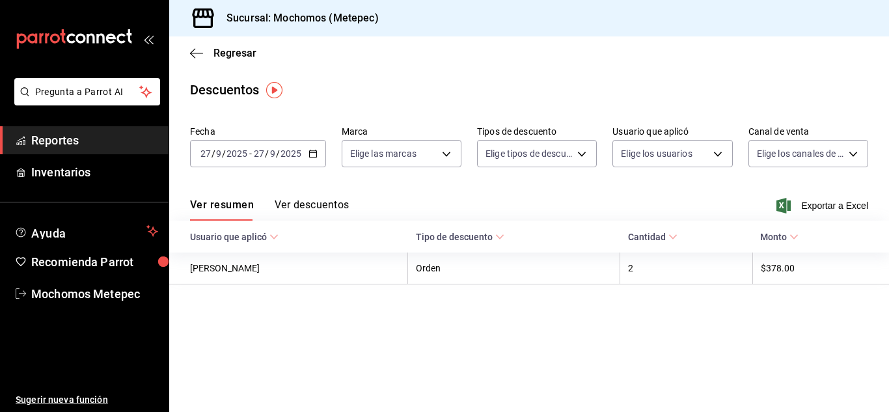
click at [308, 161] on div "[DATE] [DATE] - [DATE] [DATE]" at bounding box center [258, 153] width 136 height 27
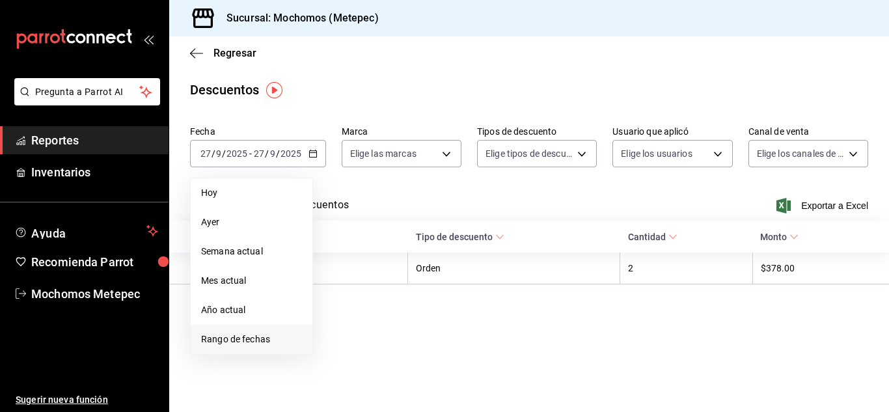
click at [257, 338] on span "Rango de fechas" at bounding box center [251, 339] width 101 height 14
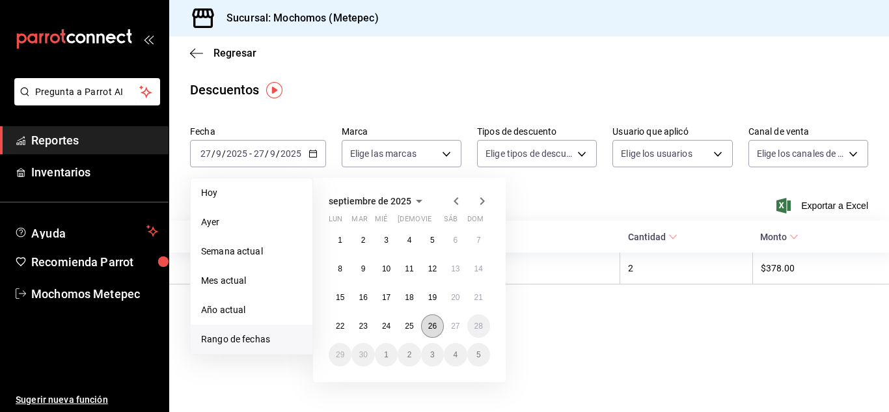
click at [426, 335] on button "26" at bounding box center [432, 325] width 23 height 23
click at [449, 329] on button "27" at bounding box center [455, 325] width 23 height 23
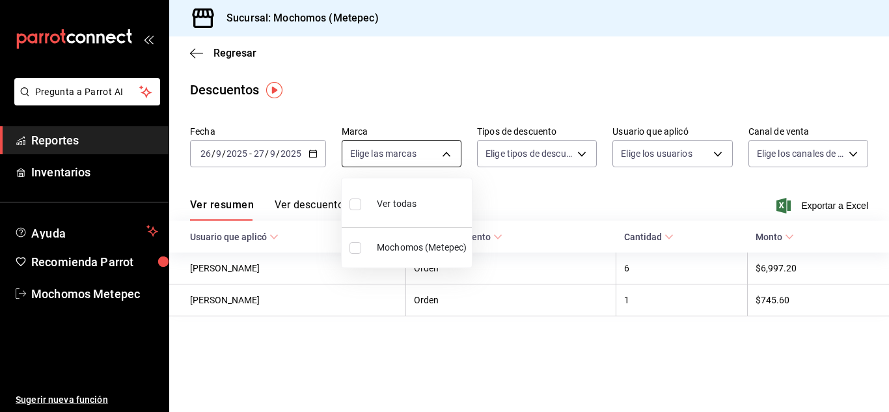
click at [442, 163] on body "Pregunta a Parrot AI Reportes Inventarios Ayuda Recomienda Parrot Mochomos Mete…" at bounding box center [444, 206] width 889 height 412
click at [358, 204] on input "checkbox" at bounding box center [355, 204] width 12 height 12
checkbox input "true"
type input "2365f74e-aa6b-4392-bdf2-72765591bddf"
checkbox input "true"
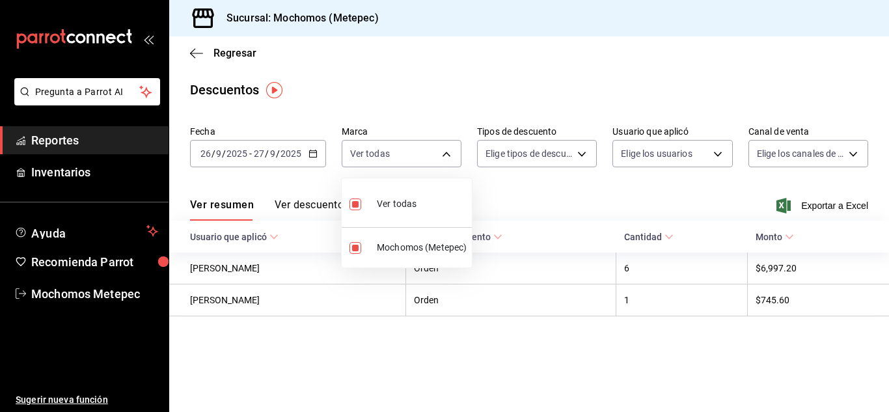
click at [509, 210] on div at bounding box center [444, 206] width 889 height 412
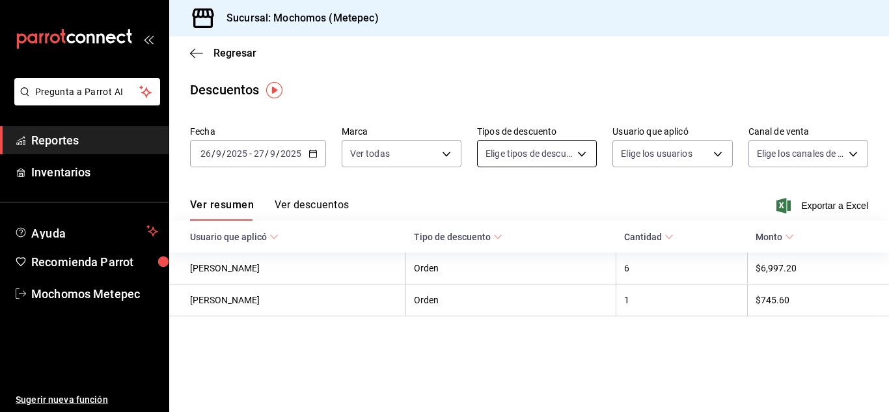
click at [585, 160] on body "Pregunta a Parrot AI Reportes Inventarios Ayuda Recomienda Parrot Mochomos Mete…" at bounding box center [444, 206] width 889 height 412
click at [493, 198] on input "checkbox" at bounding box center [493, 197] width 12 height 12
checkbox input "true"
type input "ORDER"
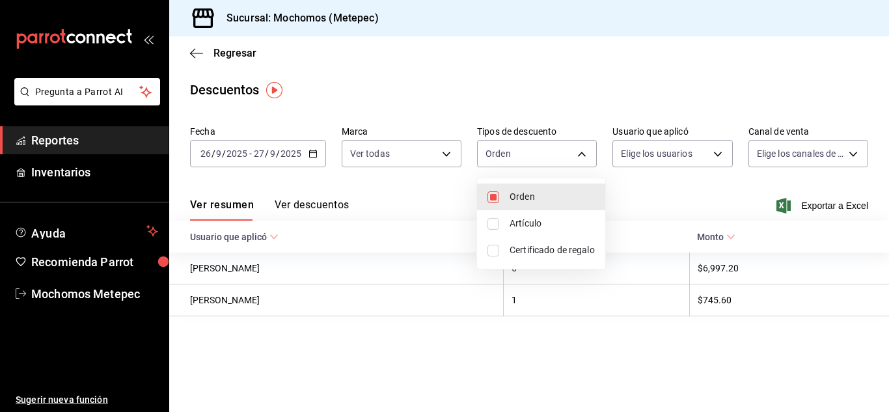
click at [694, 185] on div at bounding box center [444, 206] width 889 height 412
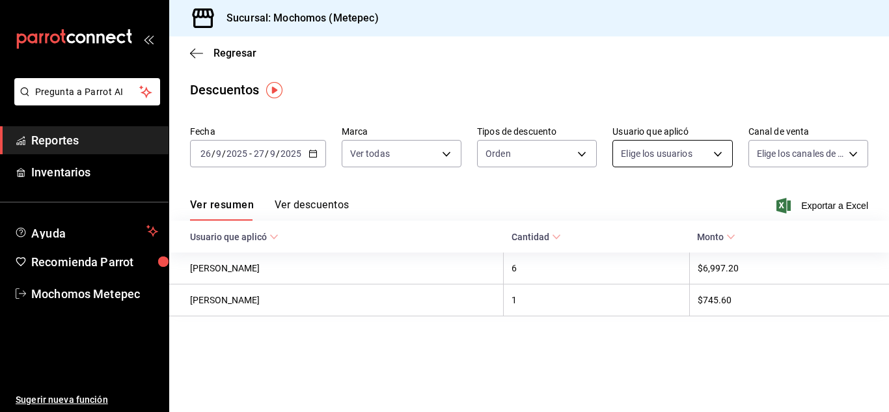
click at [722, 158] on body "Pregunta a Parrot AI Reportes Inventarios Ayuda Recomienda Parrot Mochomos Mete…" at bounding box center [444, 206] width 889 height 412
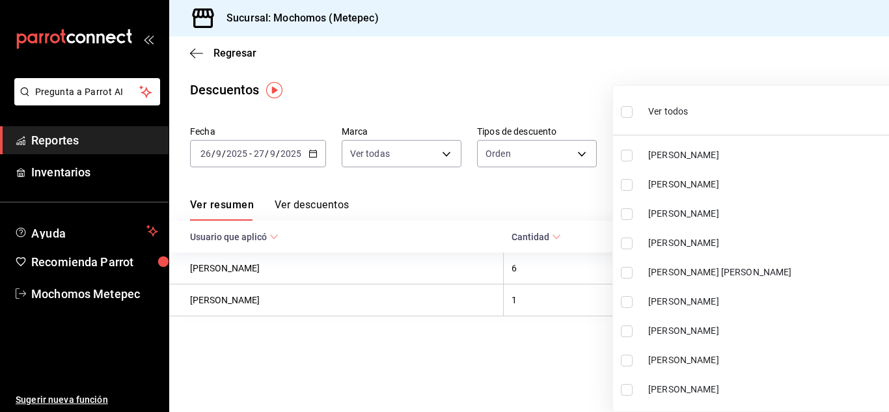
click at [714, 163] on li "[PERSON_NAME]" at bounding box center [775, 155] width 325 height 29
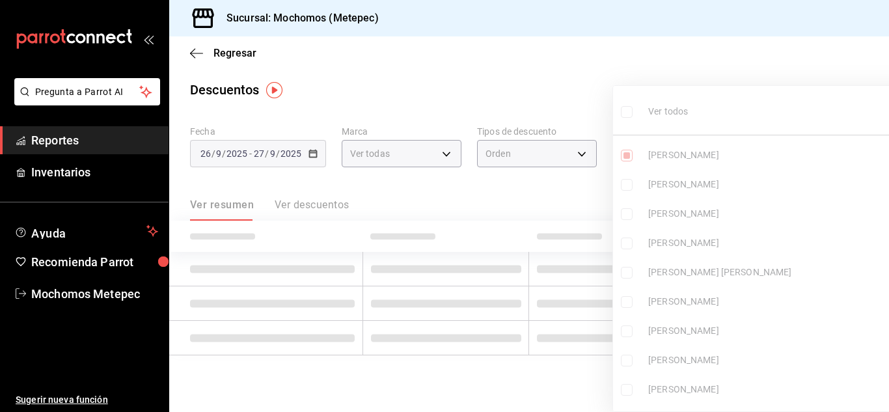
type input "df790d15-ec38-42c3-bceb-be8321e7cbee"
checkbox input "true"
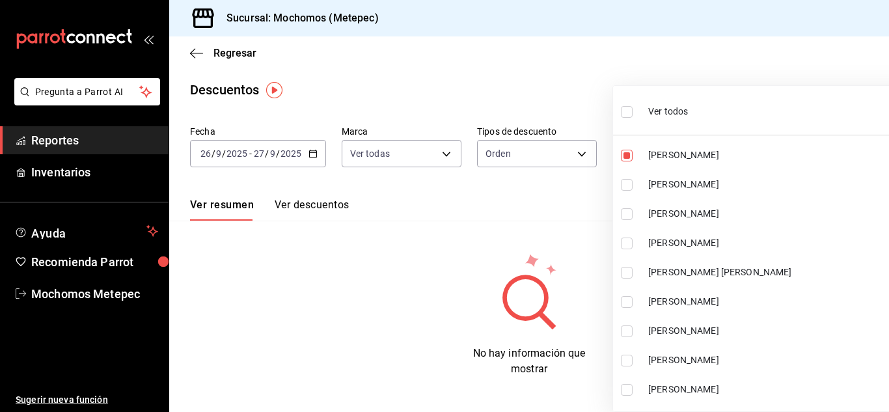
click at [630, 109] on input "checkbox" at bounding box center [627, 112] width 12 height 12
checkbox input "true"
click at [630, 109] on ul "Ver todos [PERSON_NAME] [PERSON_NAME] [PERSON_NAME] [PERSON_NAME] [PERSON_NAME]…" at bounding box center [775, 248] width 325 height 325
type input "df790d15-ec38-42c3-bceb-be8321e7cbee,5427a10e-4da5-4446-897f-9f4d07d23e04,dcf14…"
checkbox input "true"
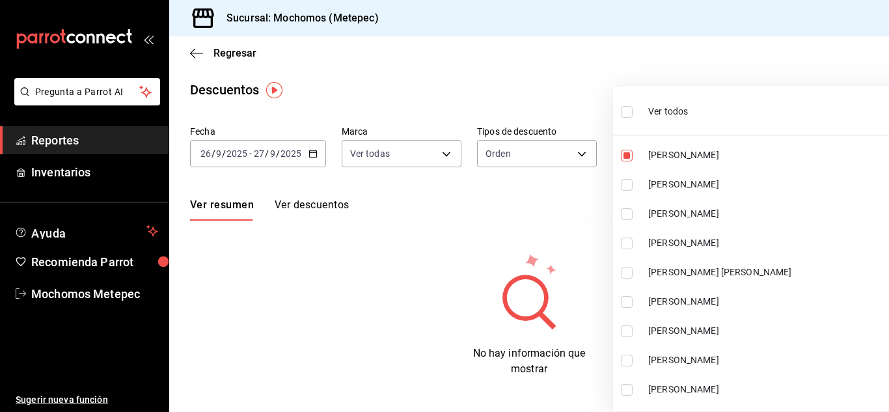
checkbox input "true"
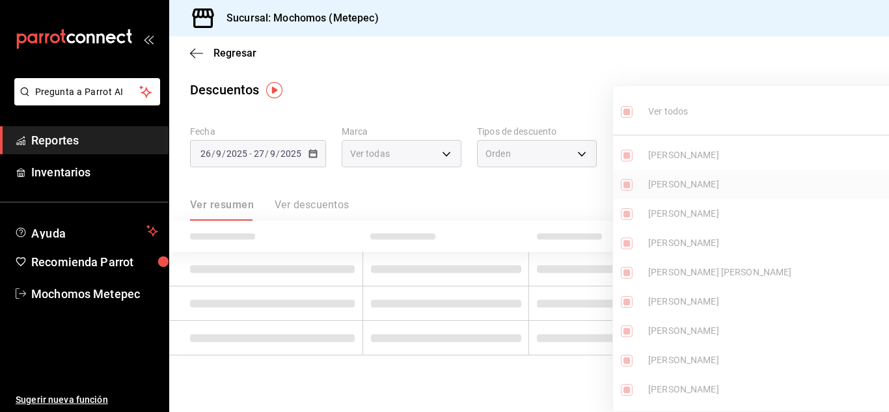
click at [555, 198] on div at bounding box center [444, 206] width 889 height 412
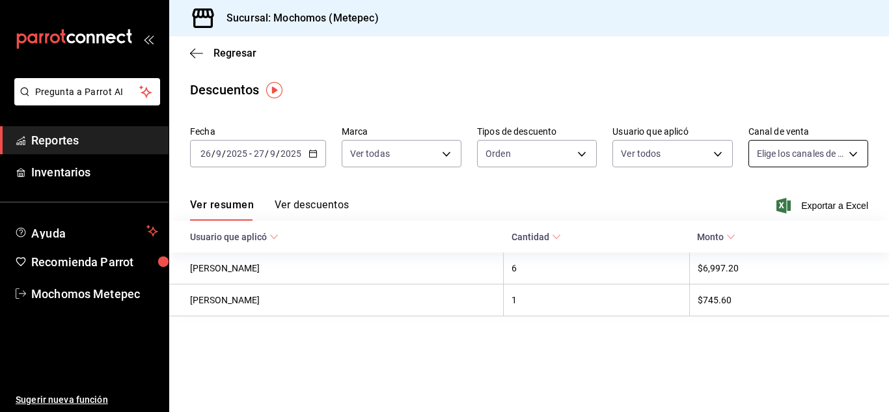
click at [799, 148] on body "Pregunta a Parrot AI Reportes Inventarios Ayuda Recomienda Parrot Mochomos Mete…" at bounding box center [444, 206] width 889 height 412
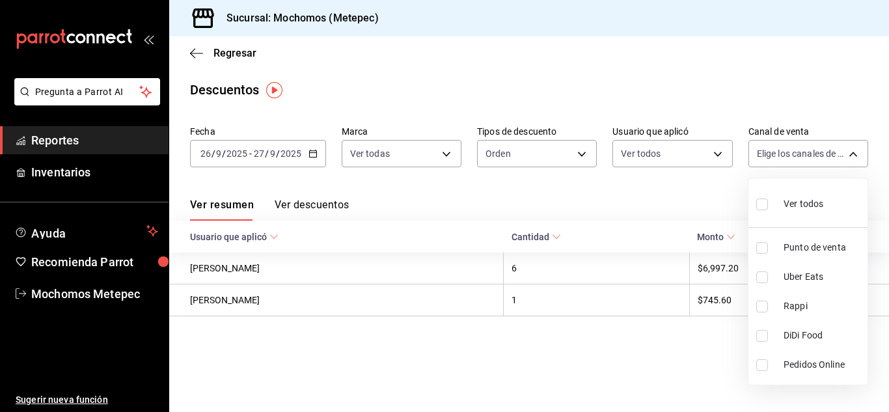
click at [763, 203] on input "checkbox" at bounding box center [762, 204] width 12 height 12
click at [658, 210] on div at bounding box center [444, 206] width 889 height 412
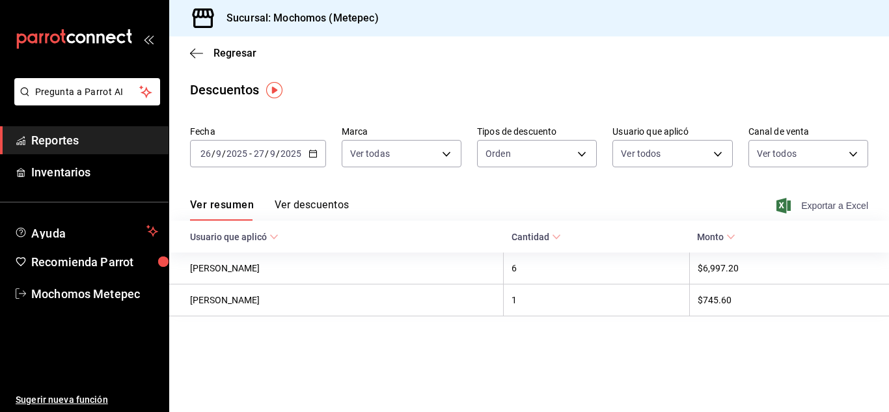
click at [816, 207] on span "Exportar a Excel" at bounding box center [823, 206] width 89 height 16
